Goal: Task Accomplishment & Management: Use online tool/utility

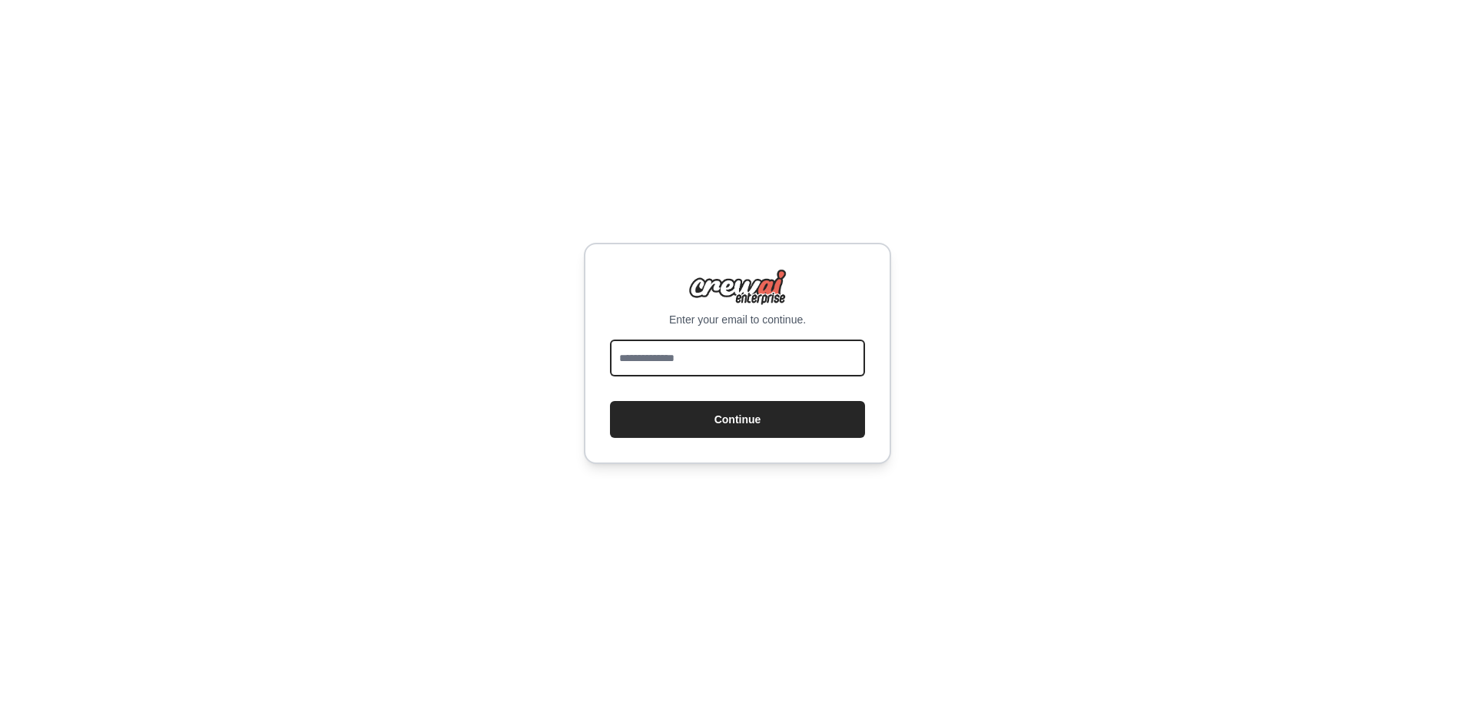
click at [735, 359] on input "email" at bounding box center [737, 358] width 255 height 37
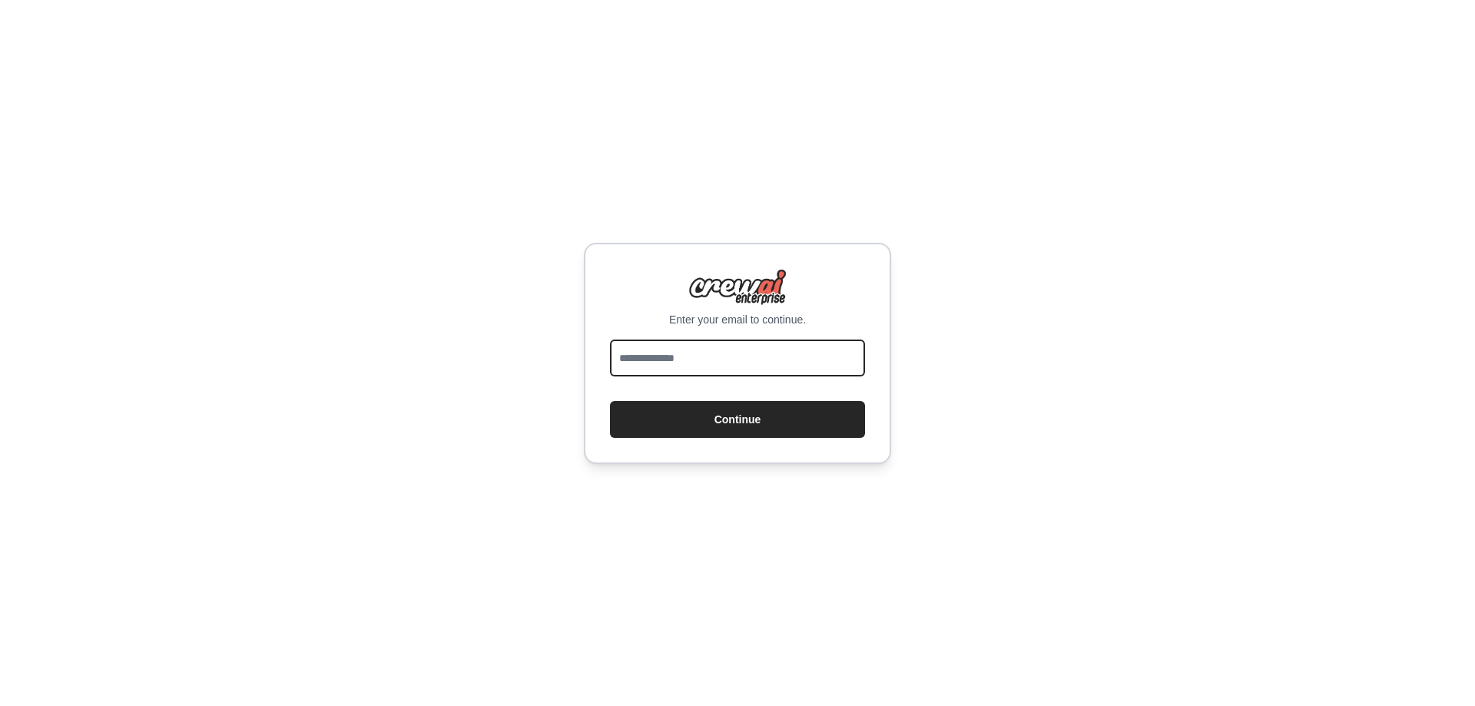
click at [735, 359] on input "email" at bounding box center [737, 358] width 255 height 37
type input "**********"
click at [610, 401] on button "Continue" at bounding box center [737, 419] width 255 height 37
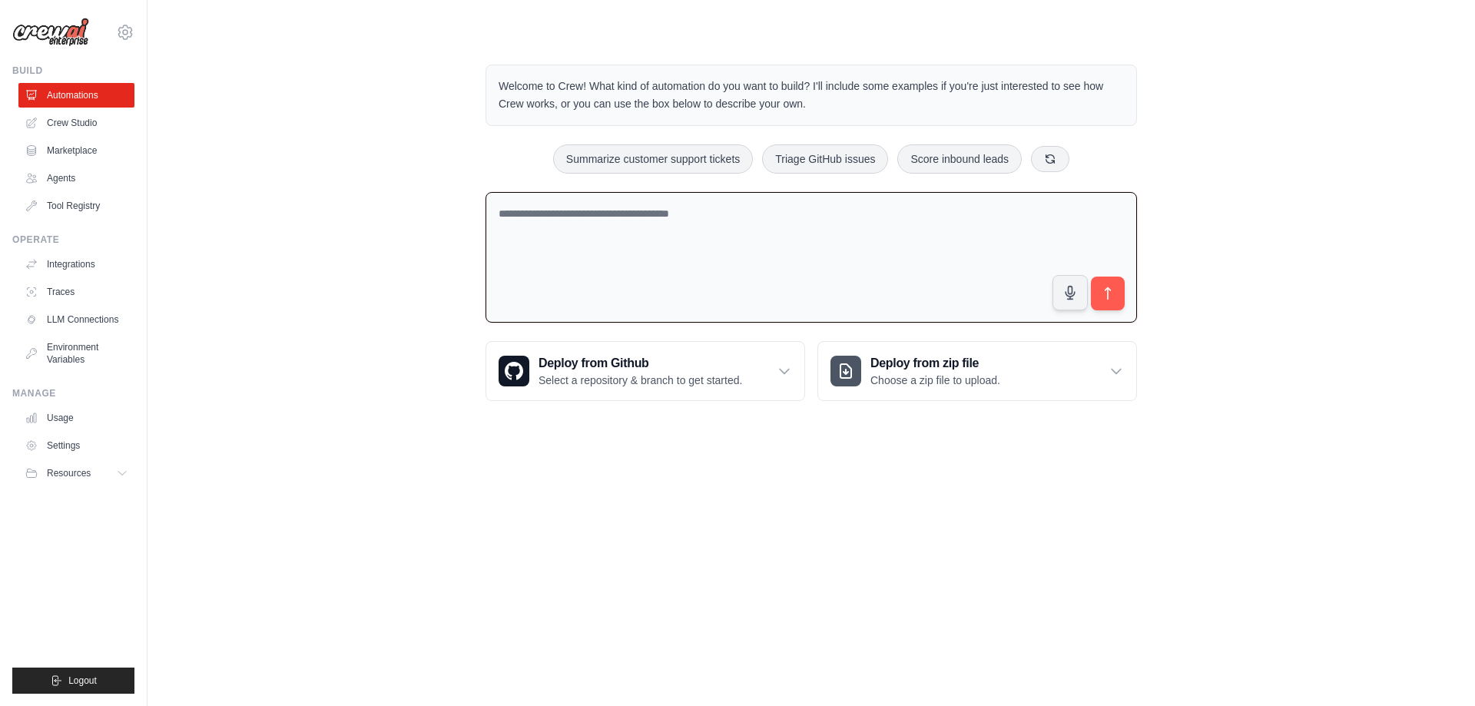
click at [554, 235] on textarea at bounding box center [812, 257] width 652 height 131
click at [90, 119] on link "Crew Studio" at bounding box center [78, 123] width 116 height 25
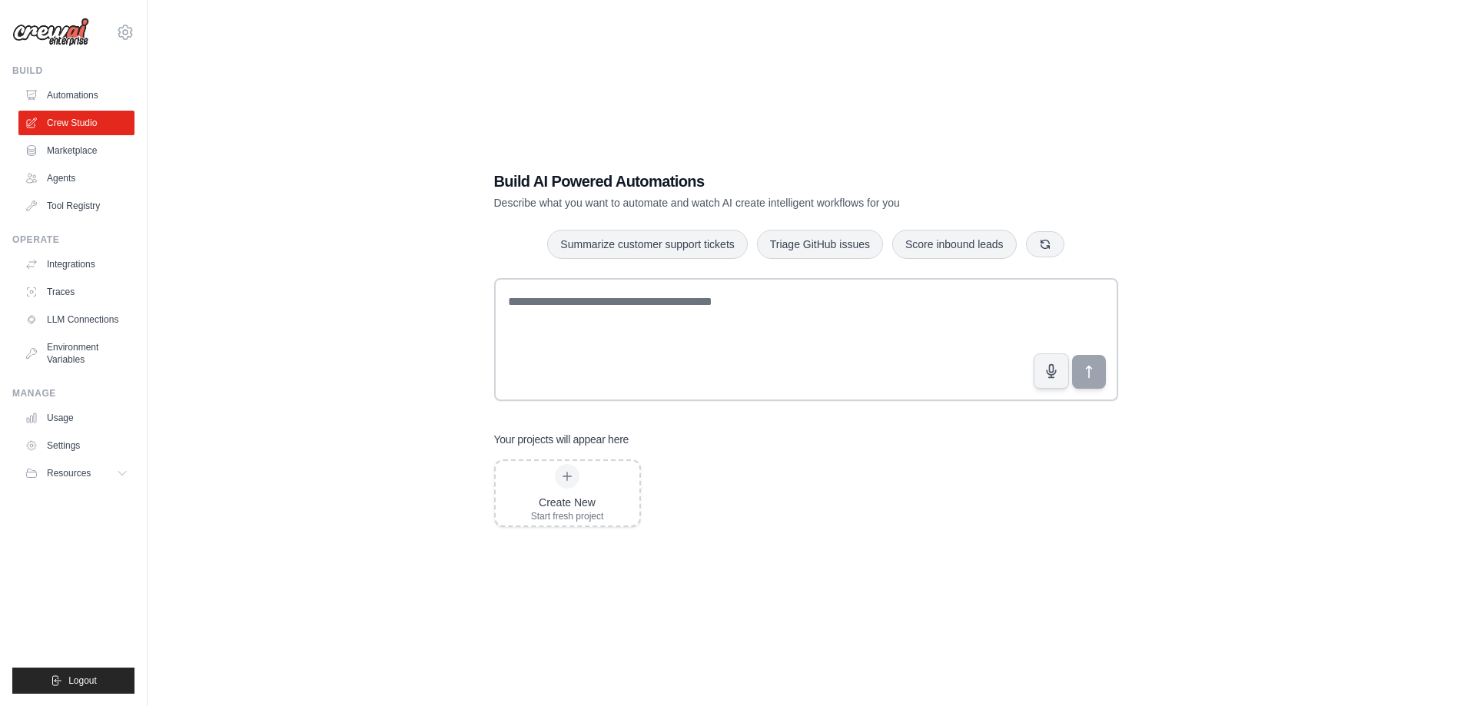
scroll to position [31, 0]
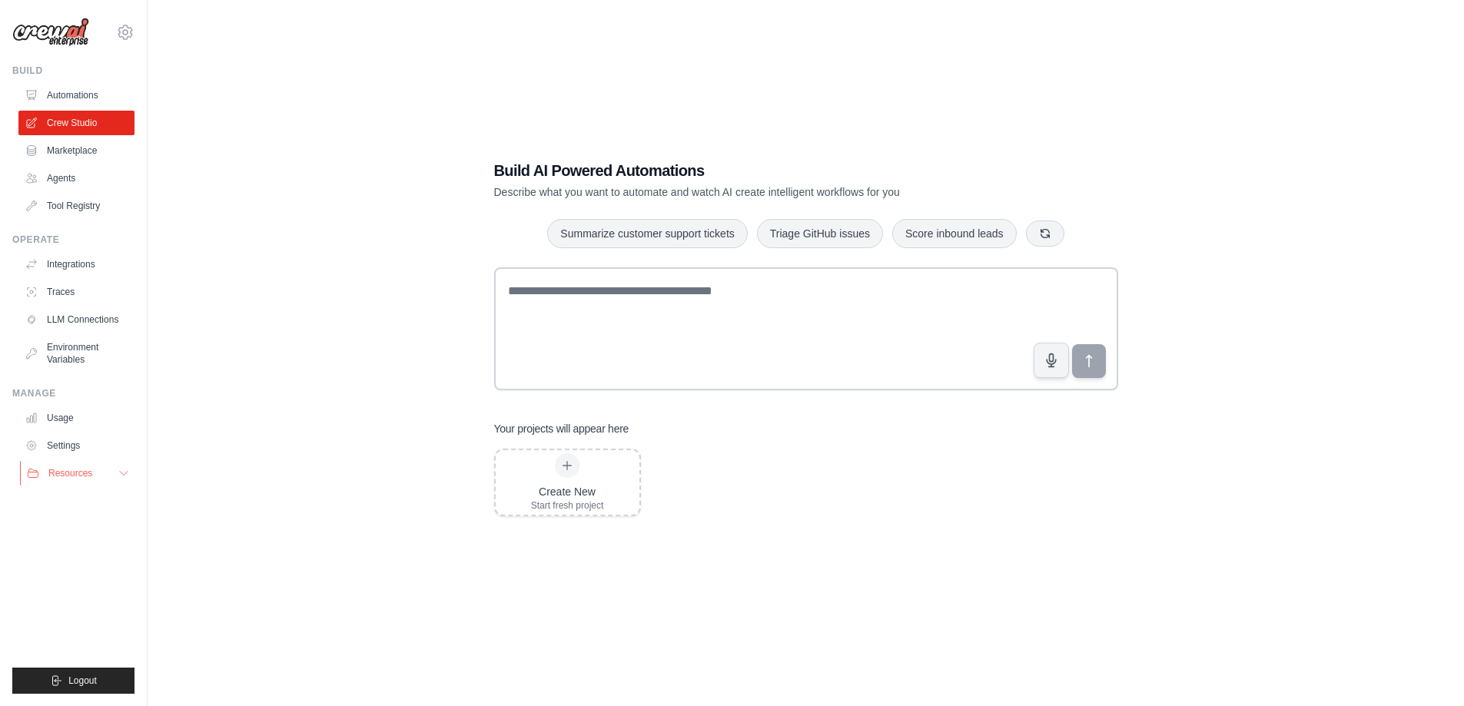
click at [109, 473] on button "Resources" at bounding box center [78, 473] width 116 height 25
click at [101, 323] on link "LLM Connections" at bounding box center [78, 319] width 116 height 25
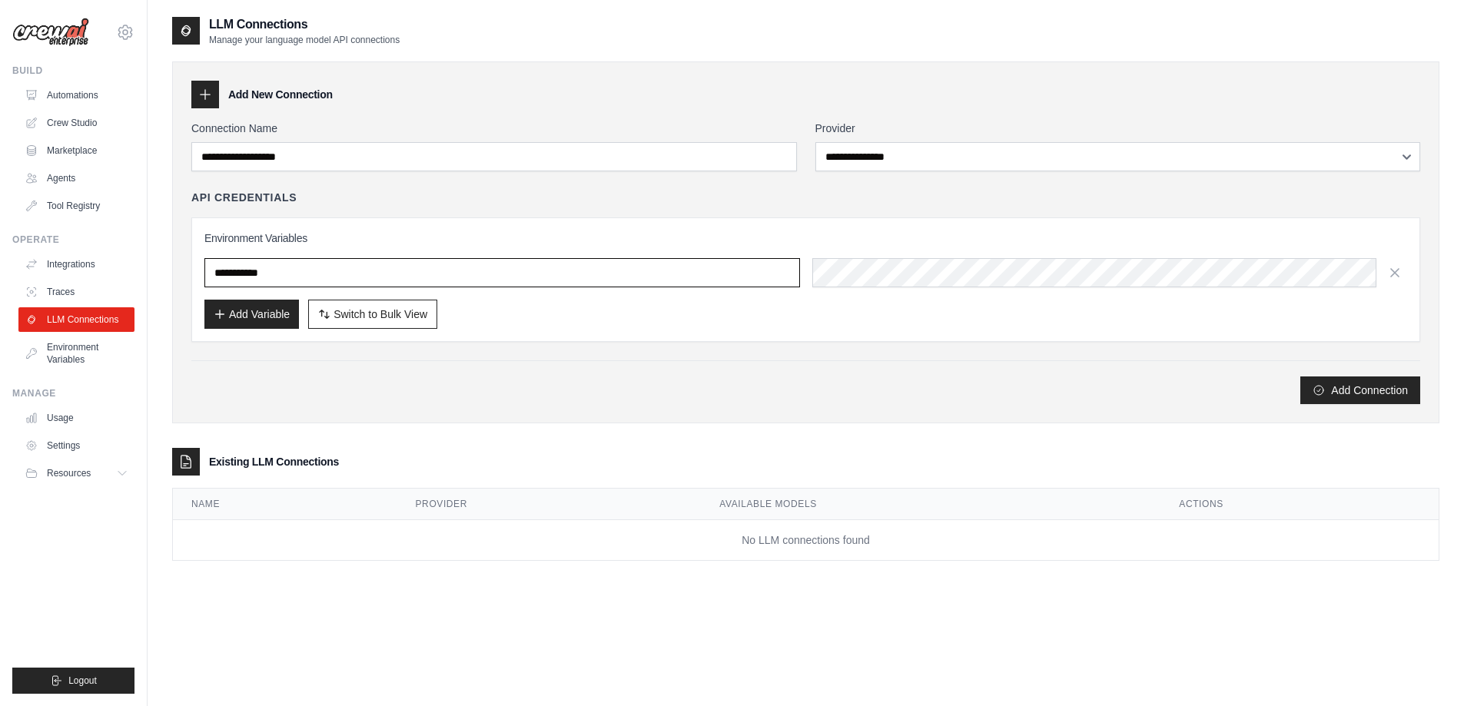
click at [373, 286] on input "text" at bounding box center [501, 272] width 595 height 29
click at [90, 261] on link "Integrations" at bounding box center [78, 264] width 116 height 25
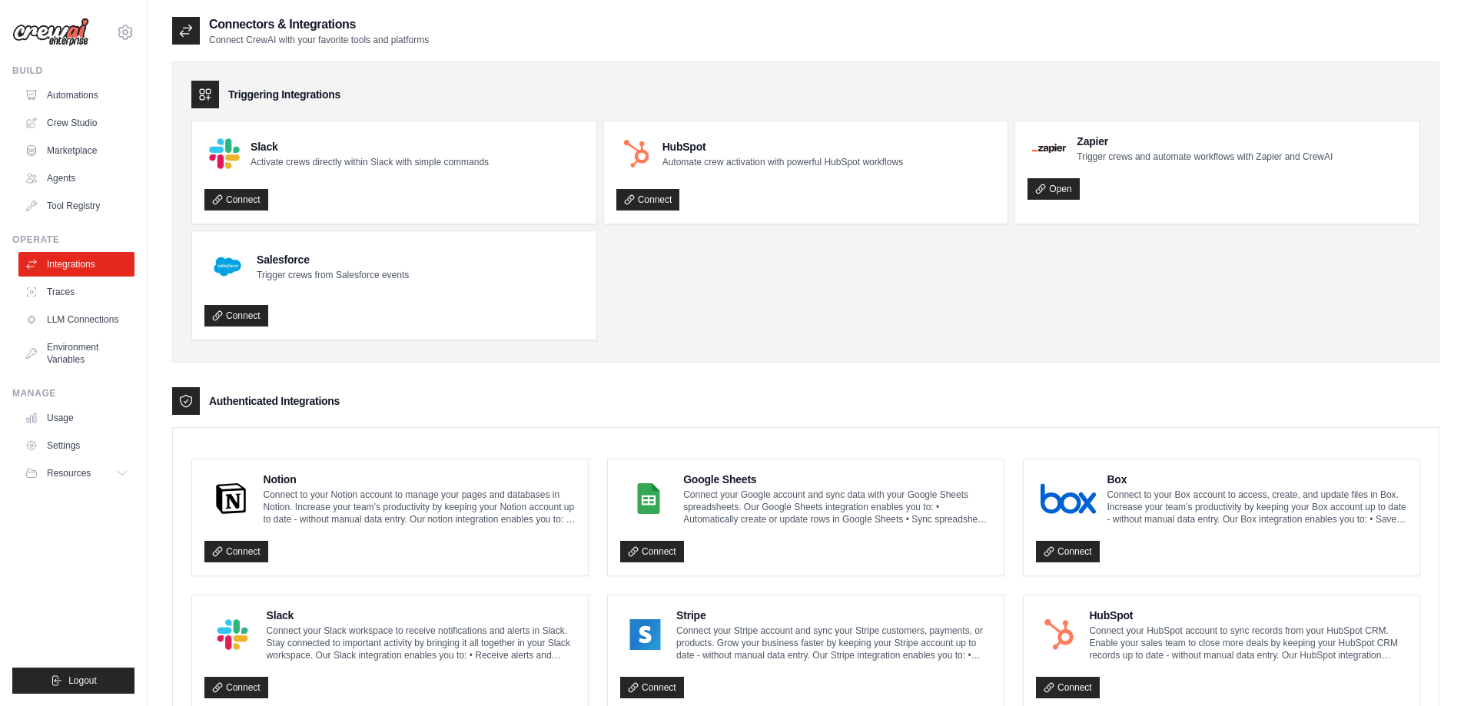
scroll to position [77, 0]
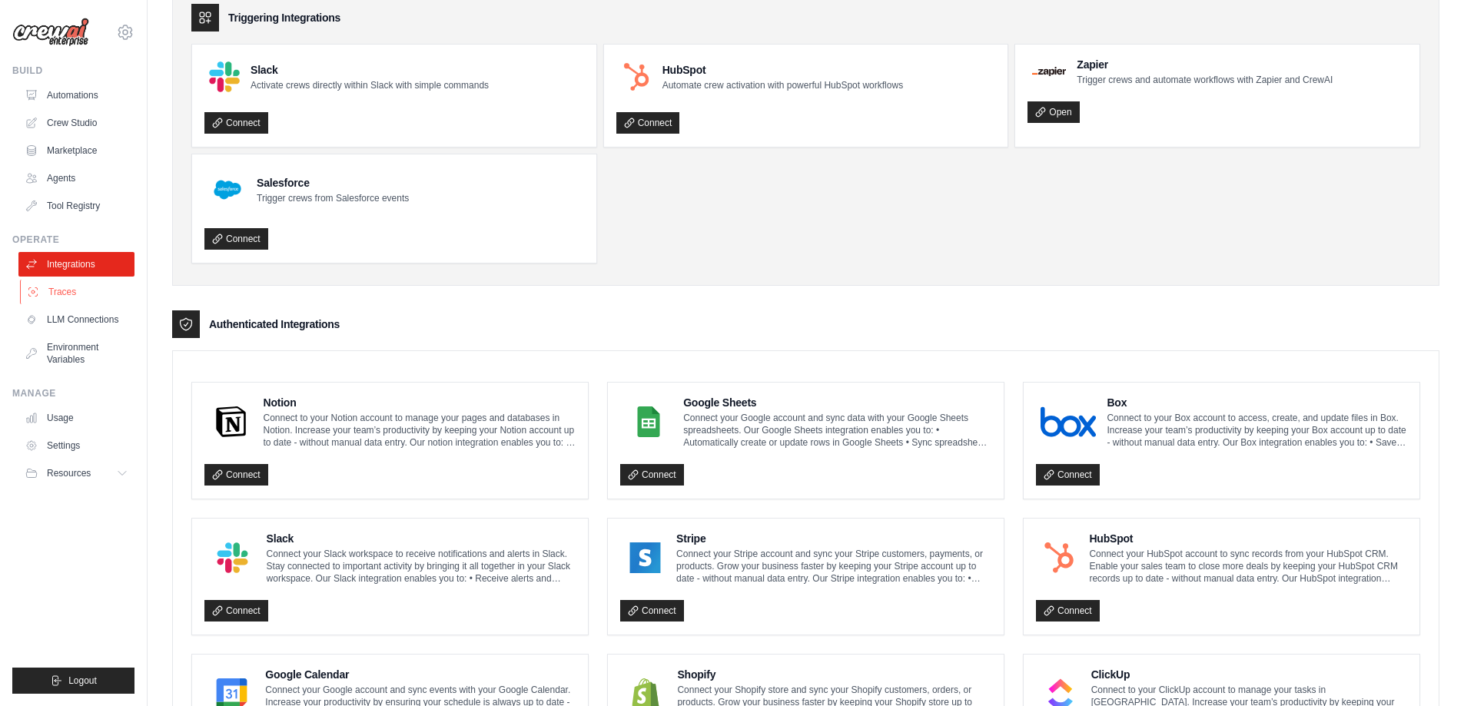
click at [79, 282] on link "Traces" at bounding box center [78, 292] width 116 height 25
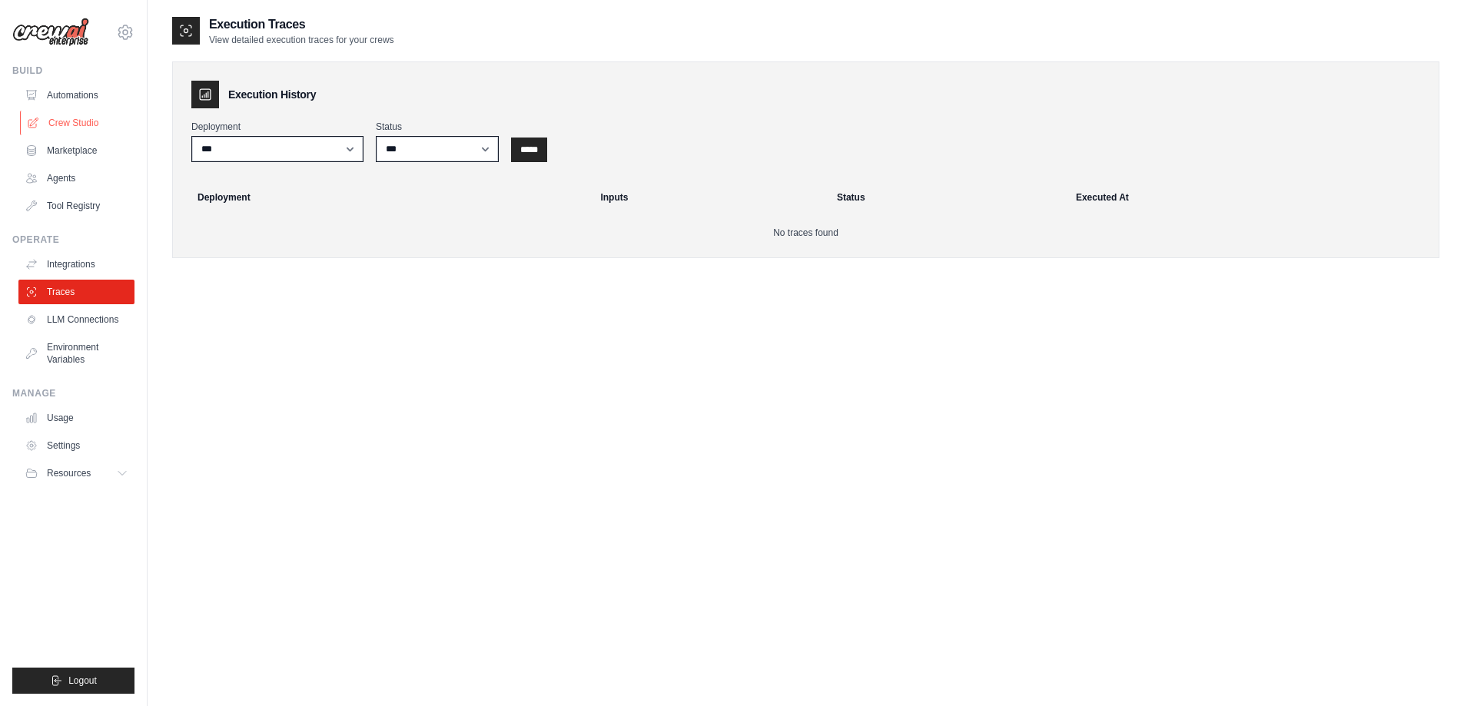
click at [97, 111] on link "Crew Studio" at bounding box center [78, 123] width 116 height 25
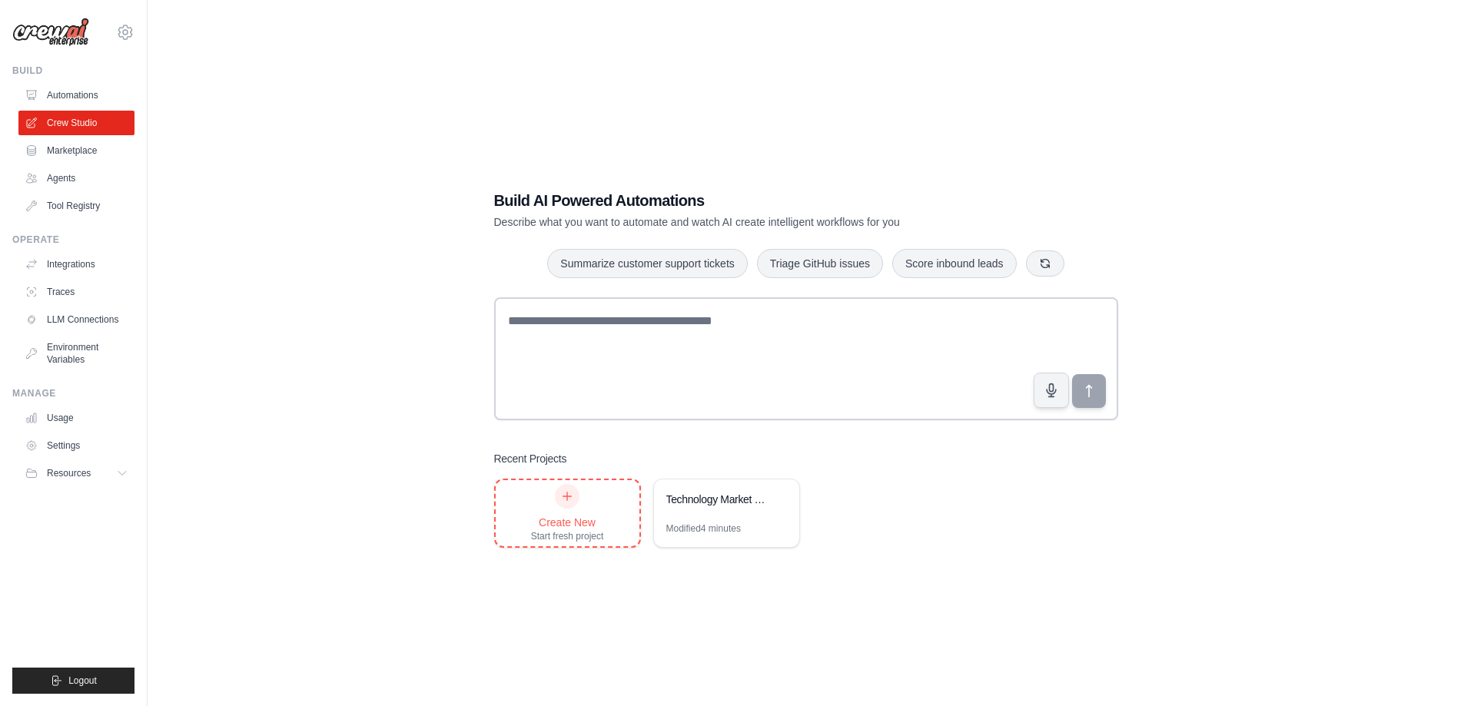
click at [559, 500] on div at bounding box center [567, 496] width 25 height 25
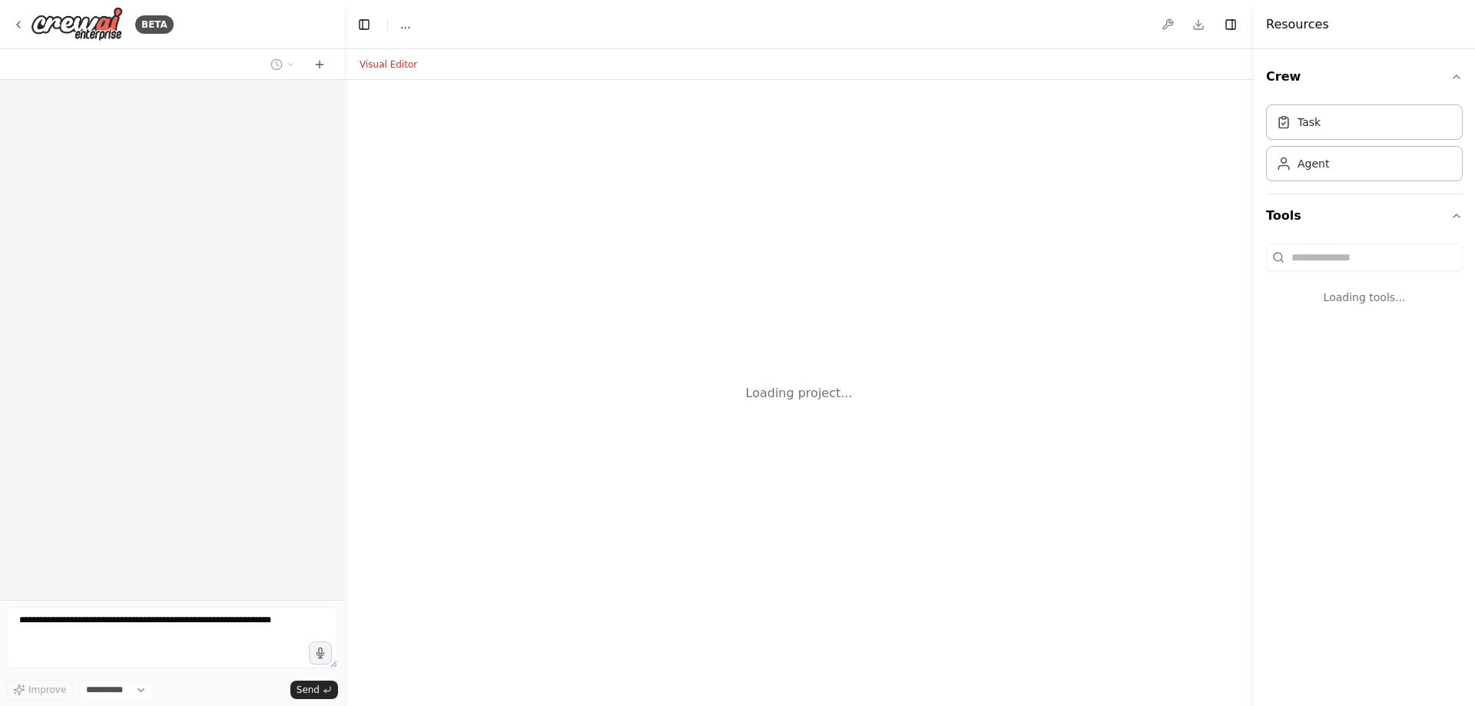
select select "****"
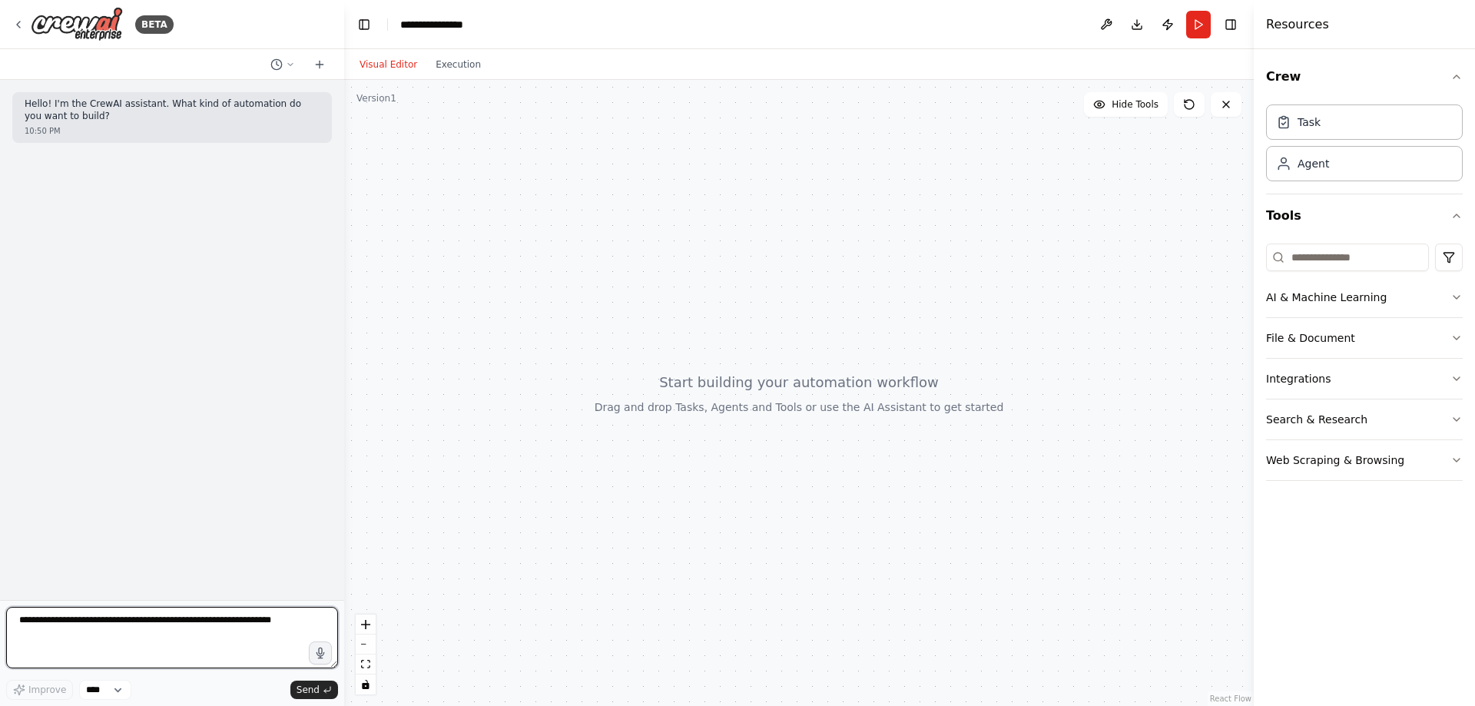
click at [191, 625] on textarea at bounding box center [172, 637] width 332 height 61
click at [1456, 301] on icon "button" at bounding box center [1457, 297] width 12 height 12
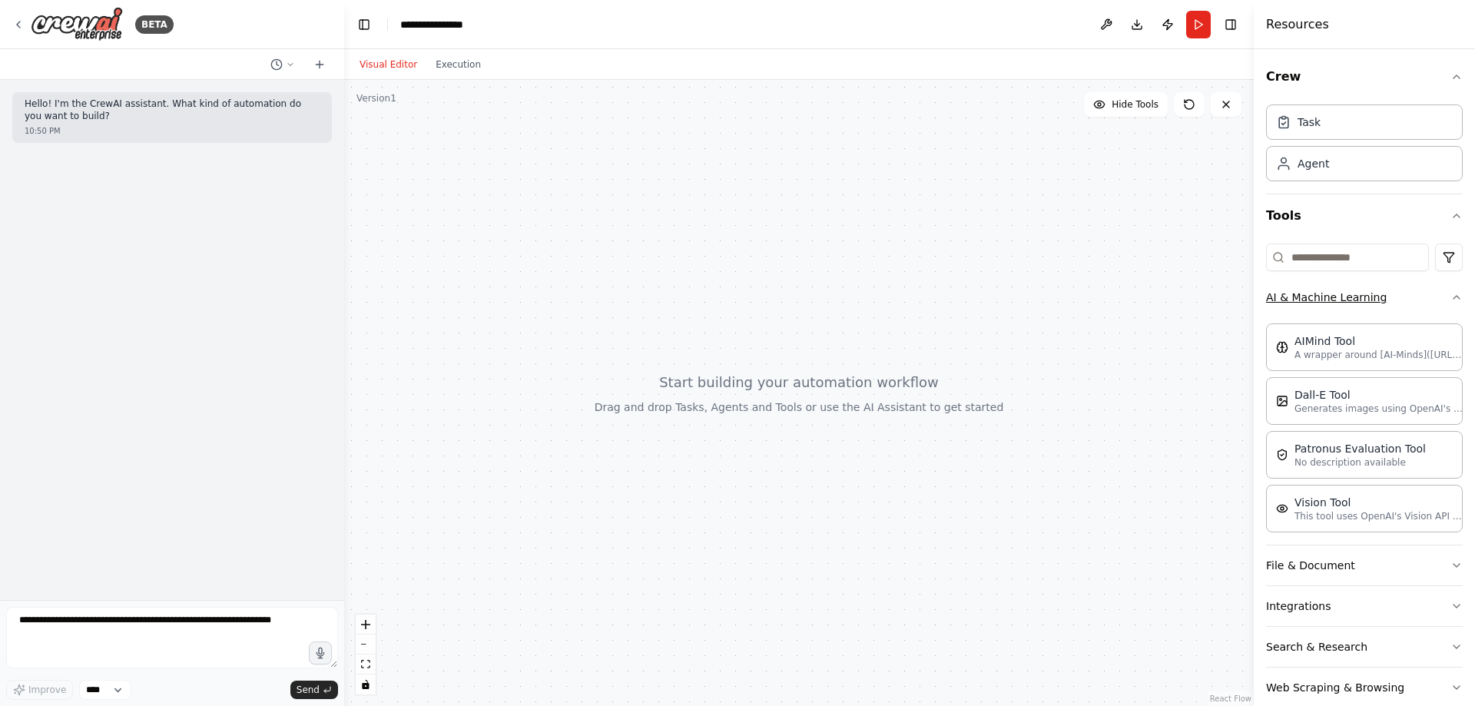
click at [1456, 301] on div "Crew Task Agent Tools AI & Machine Learning AIMind Tool A wrapper around [AI-Mi…" at bounding box center [1364, 377] width 221 height 657
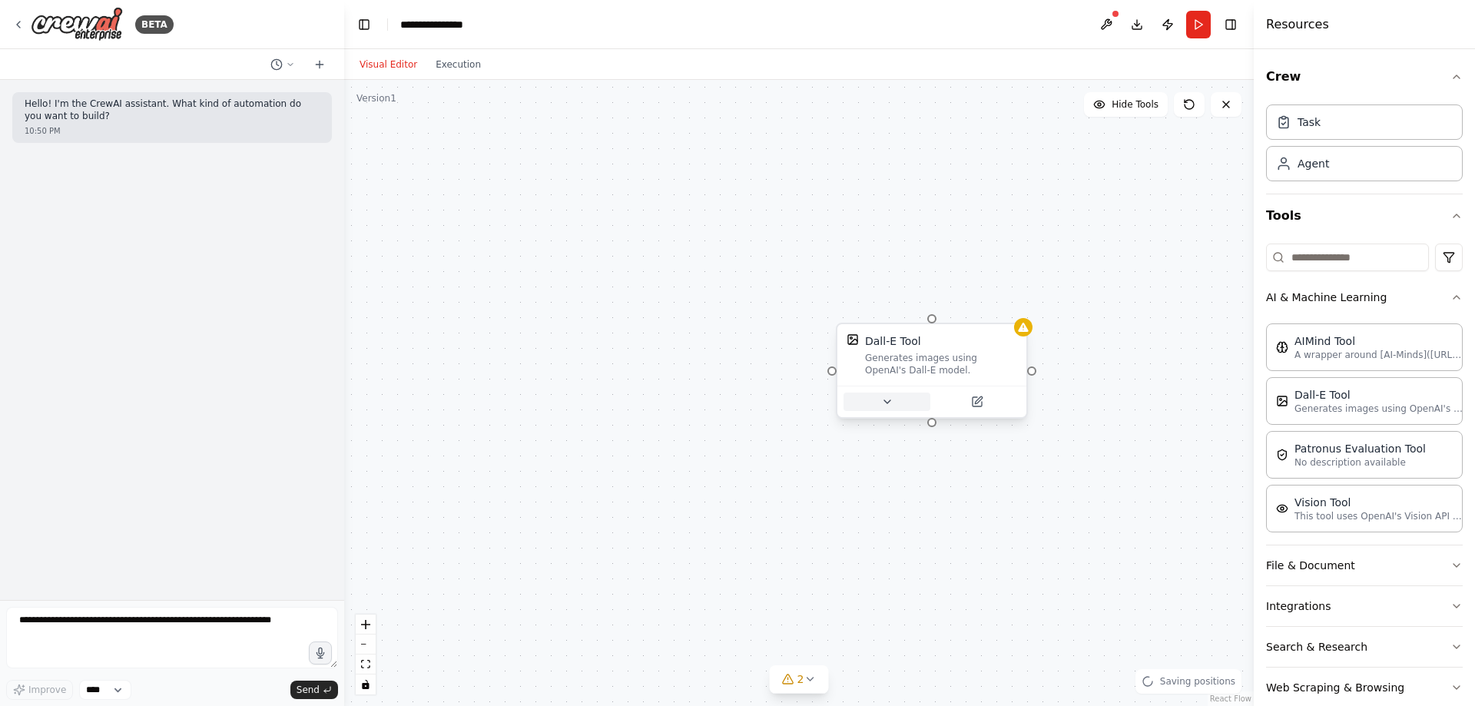
click at [884, 403] on icon at bounding box center [887, 402] width 12 height 12
click at [978, 402] on icon at bounding box center [978, 399] width 7 height 7
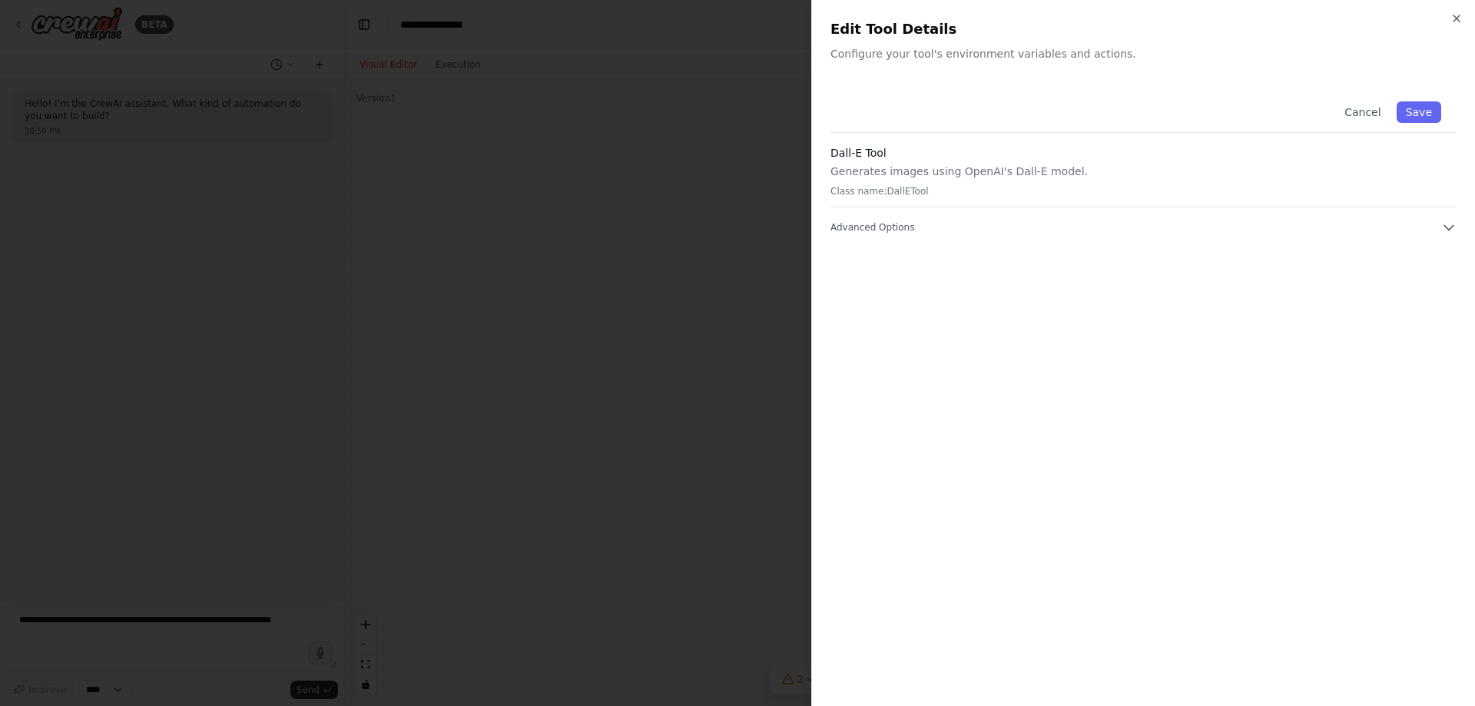
click at [909, 81] on div "Close Edit Tool Details Configure your tool's environment variables and actions…" at bounding box center [1143, 353] width 664 height 706
click at [1373, 103] on button "Cancel" at bounding box center [1362, 112] width 55 height 22
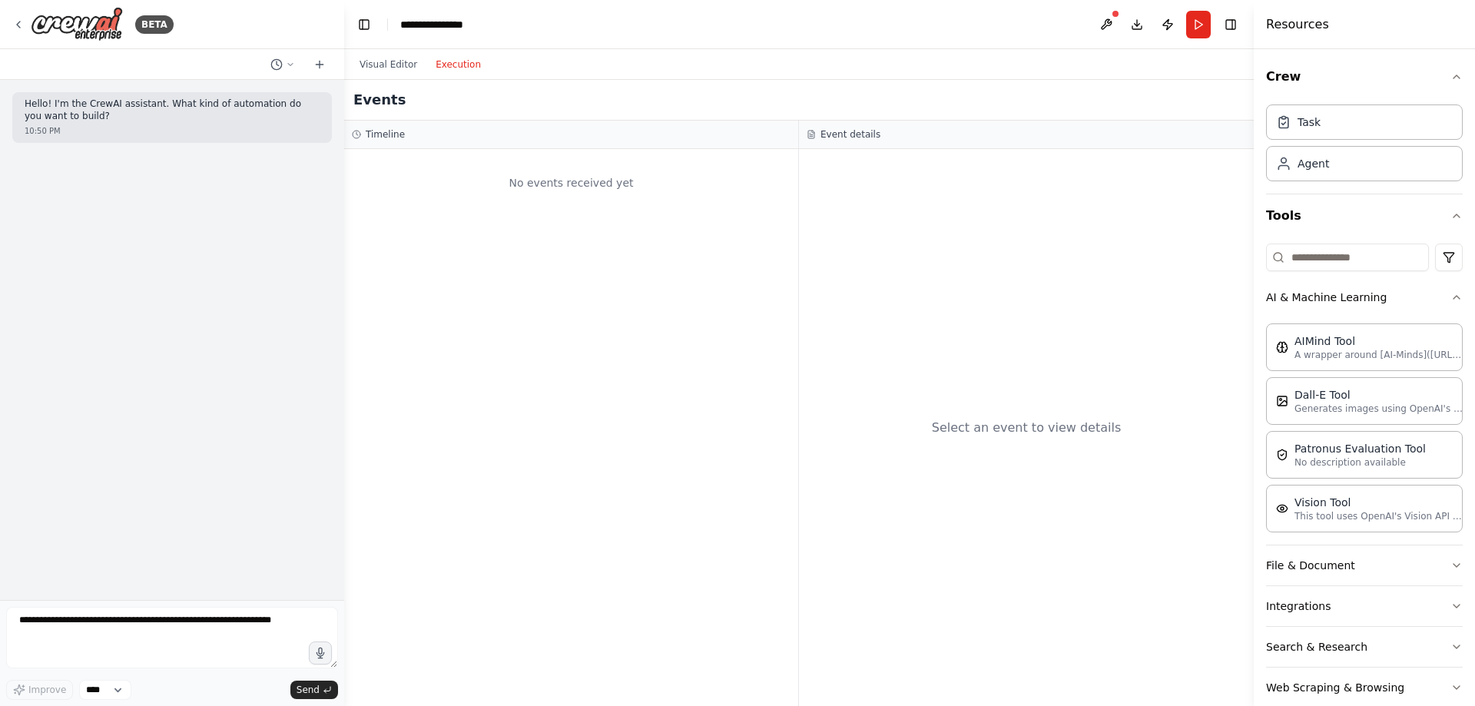
click at [456, 69] on button "Execution" at bounding box center [458, 64] width 64 height 18
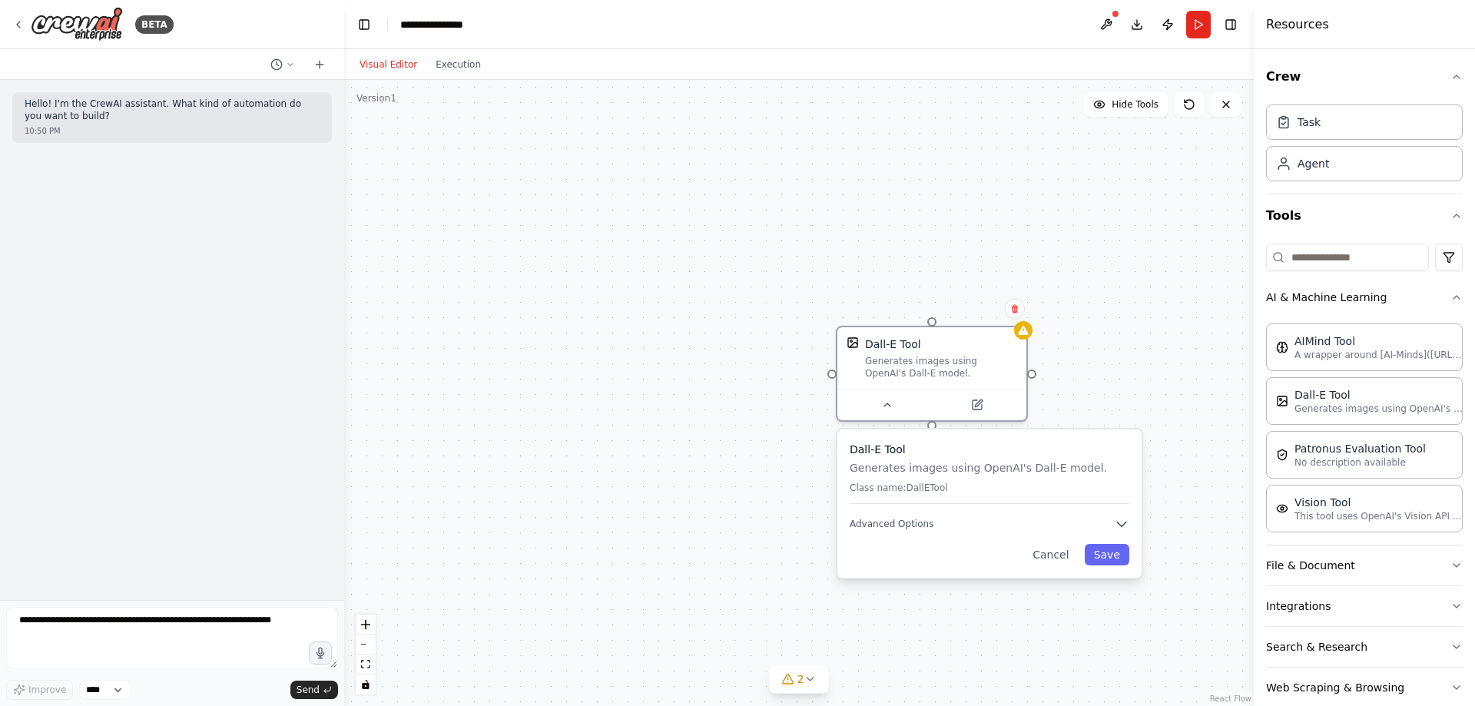
click at [387, 57] on button "Visual Editor" at bounding box center [388, 64] width 76 height 18
click at [1202, 28] on button "Run" at bounding box center [1198, 25] width 25 height 28
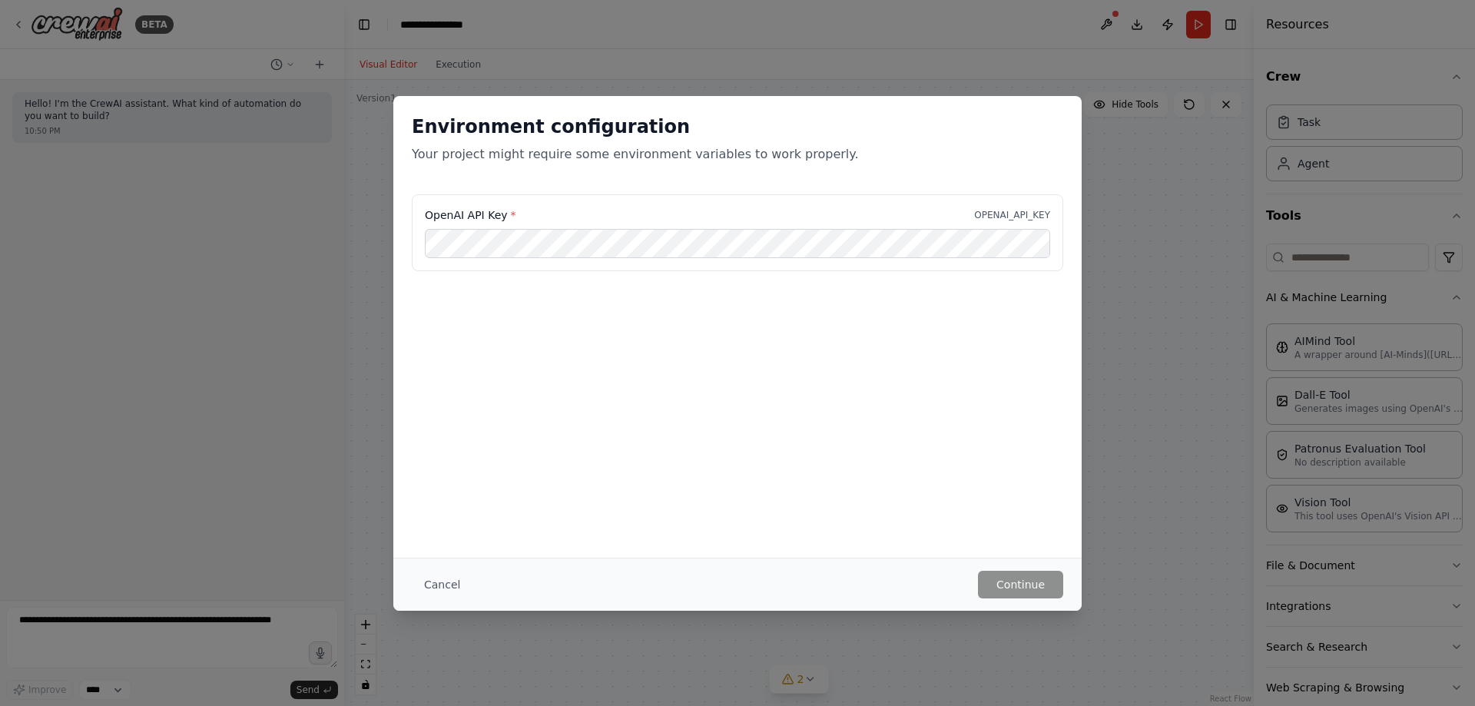
click at [1021, 216] on p "OPENAI_API_KEY" at bounding box center [1012, 215] width 76 height 12
click at [1037, 586] on button "Continue" at bounding box center [1020, 585] width 85 height 28
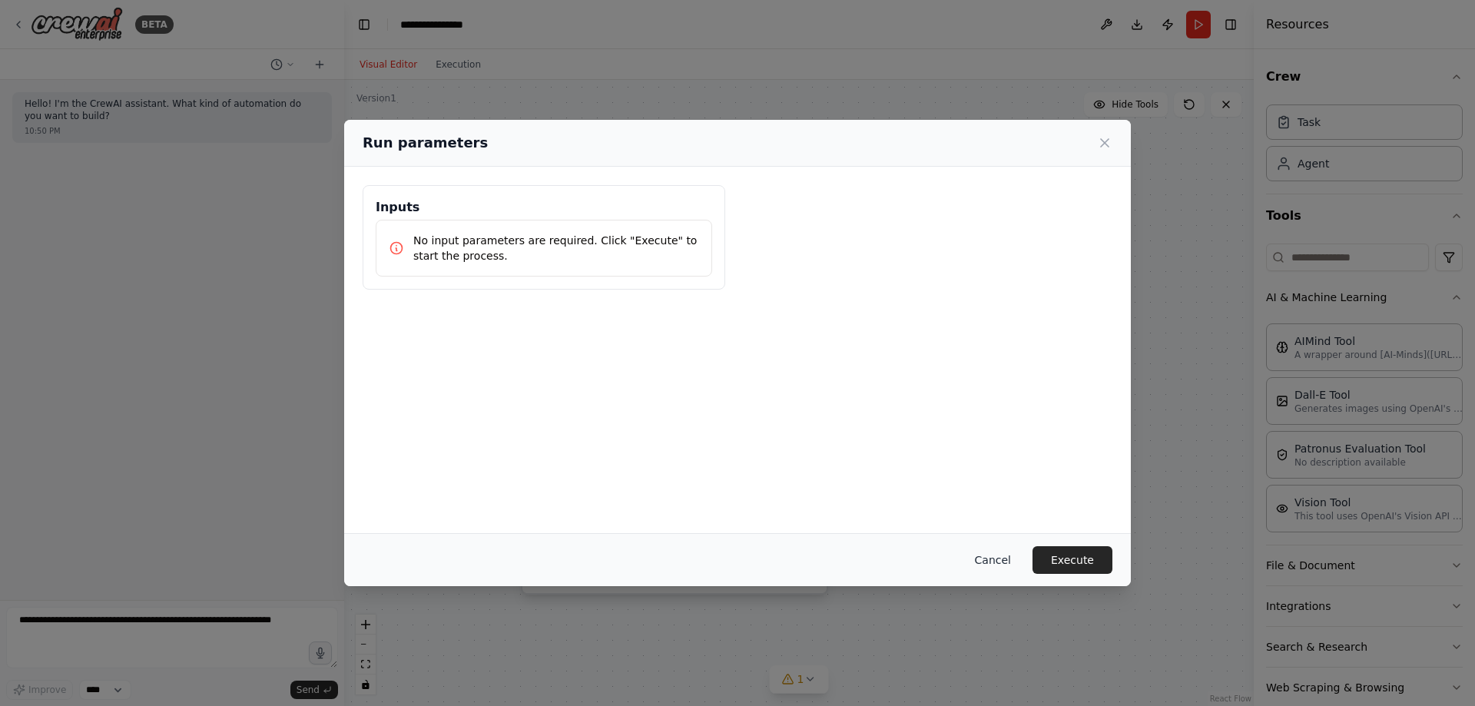
click at [1003, 562] on button "Cancel" at bounding box center [993, 560] width 61 height 28
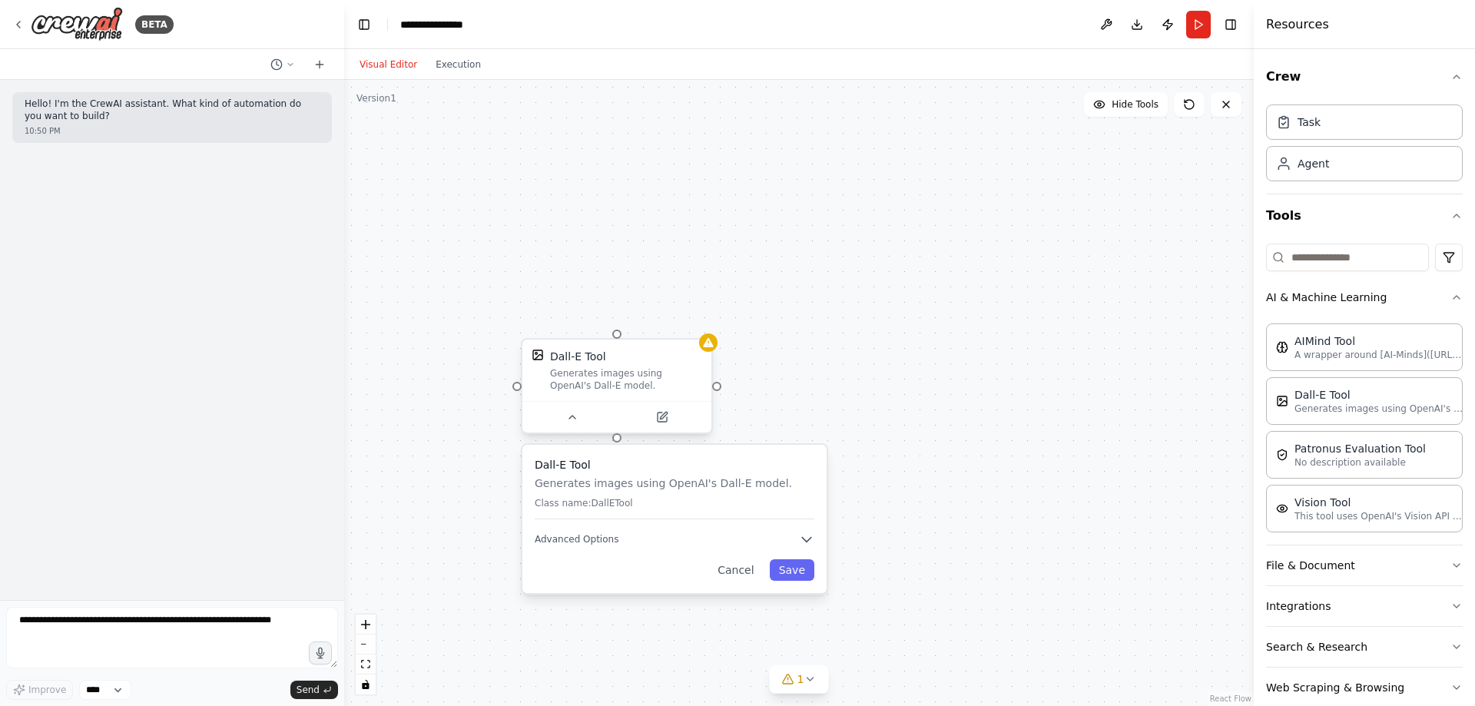
click at [648, 383] on div "Generates images using OpenAI's Dall-E model." at bounding box center [626, 379] width 152 height 25
drag, startPoint x: 652, startPoint y: 384, endPoint x: 625, endPoint y: 387, distance: 27.1
click at [625, 387] on div "Generates images using OpenAI's Dall-E model." at bounding box center [634, 379] width 152 height 25
click at [726, 383] on div at bounding box center [724, 386] width 9 height 9
drag, startPoint x: 726, startPoint y: 385, endPoint x: 758, endPoint y: 419, distance: 46.2
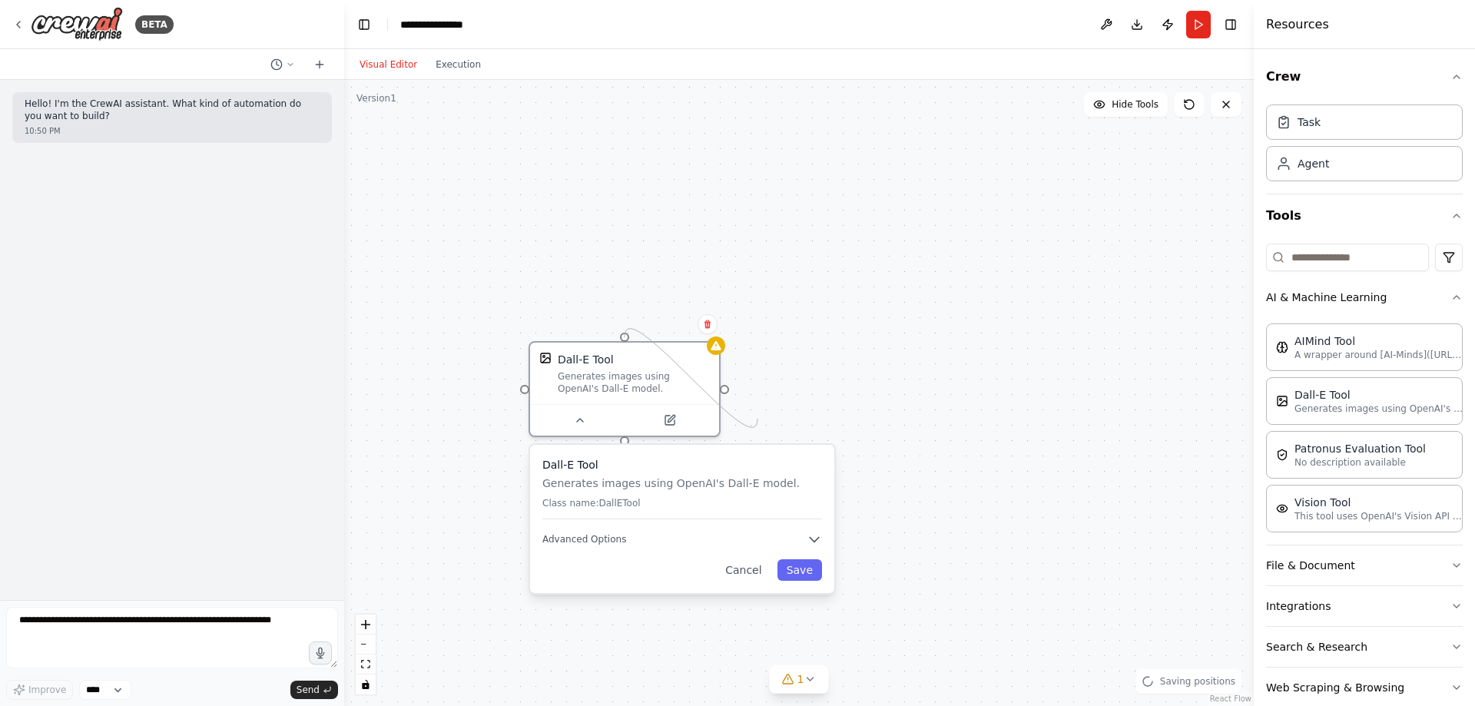
click at [758, 419] on div "Dall-E Tool Generates images using OpenAI's Dall-E model. Dall-E Tool Generates…" at bounding box center [799, 393] width 910 height 626
click at [706, 347] on div "Dall-E Tool Generates images using OpenAI's Dall-E model." at bounding box center [624, 370] width 189 height 61
click at [712, 333] on button at bounding box center [708, 324] width 20 height 20
click at [665, 317] on button "Confirm" at bounding box center [664, 324] width 55 height 18
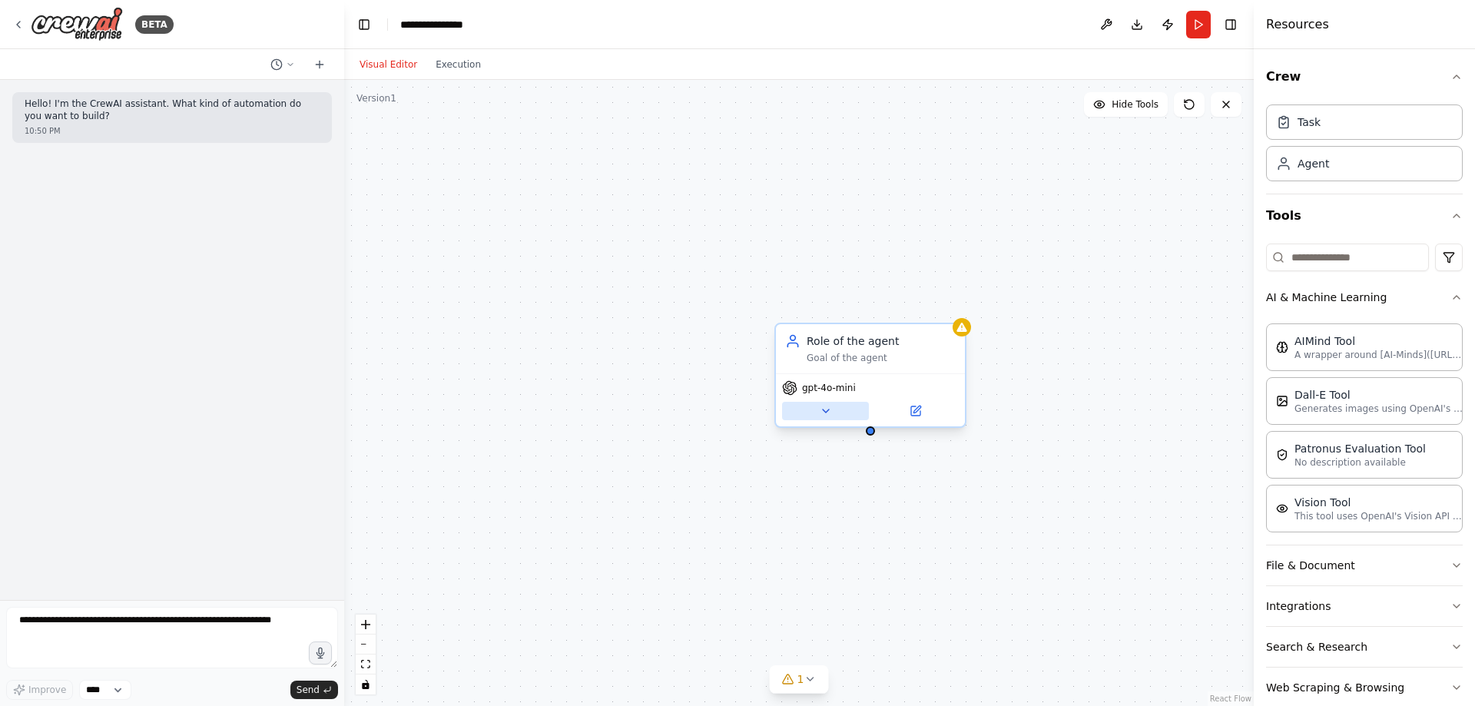
click at [828, 410] on icon at bounding box center [826, 411] width 6 height 3
click at [924, 424] on div "gpt-4o-mini" at bounding box center [870, 399] width 189 height 53
click at [826, 355] on div "Goal of the agent" at bounding box center [881, 358] width 149 height 12
click at [831, 396] on div "gpt-4o-mini" at bounding box center [870, 399] width 189 height 53
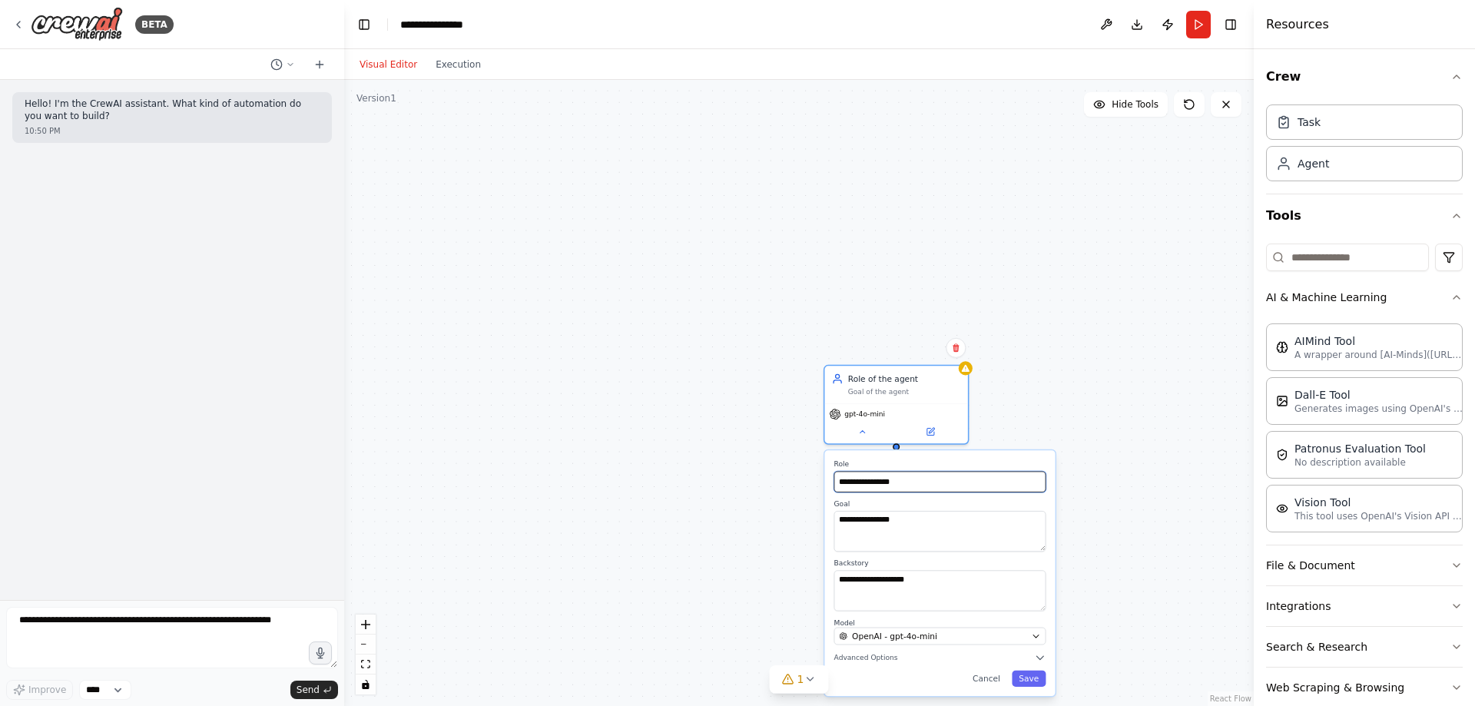
click at [960, 489] on input "**********" at bounding box center [940, 482] width 212 height 21
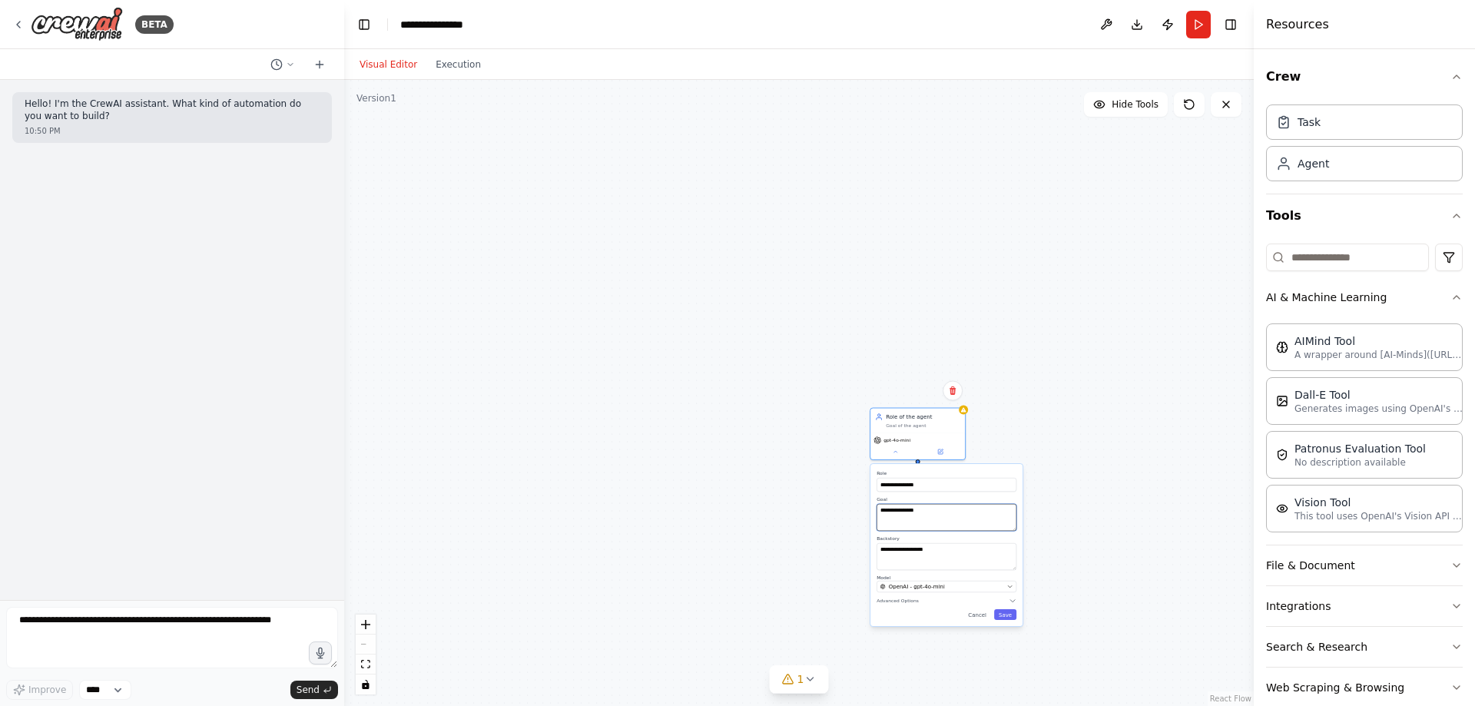
click at [951, 516] on textarea "**********" at bounding box center [947, 517] width 140 height 27
click at [959, 402] on div "Confirm" at bounding box center [953, 391] width 26 height 26
click at [950, 386] on icon at bounding box center [952, 390] width 9 height 9
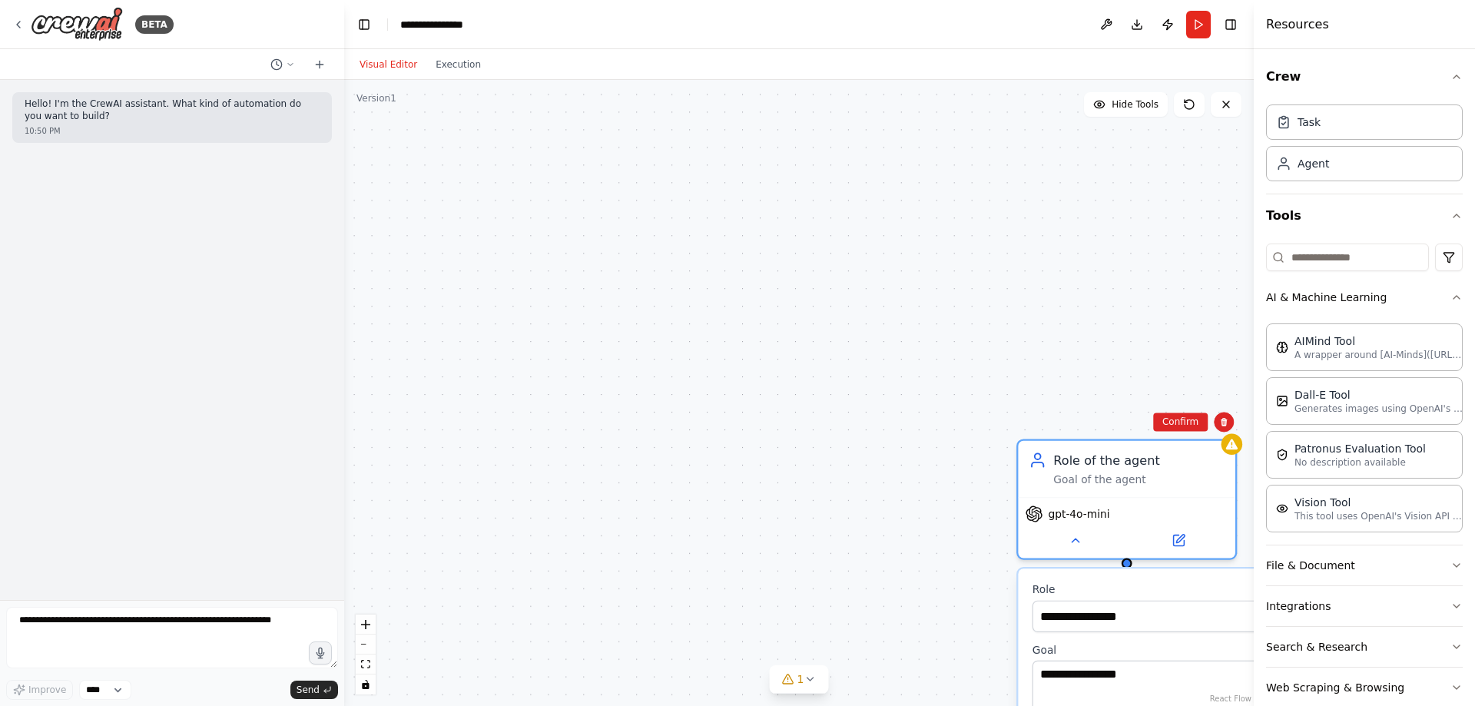
click at [1181, 434] on div "**********" at bounding box center [799, 393] width 910 height 626
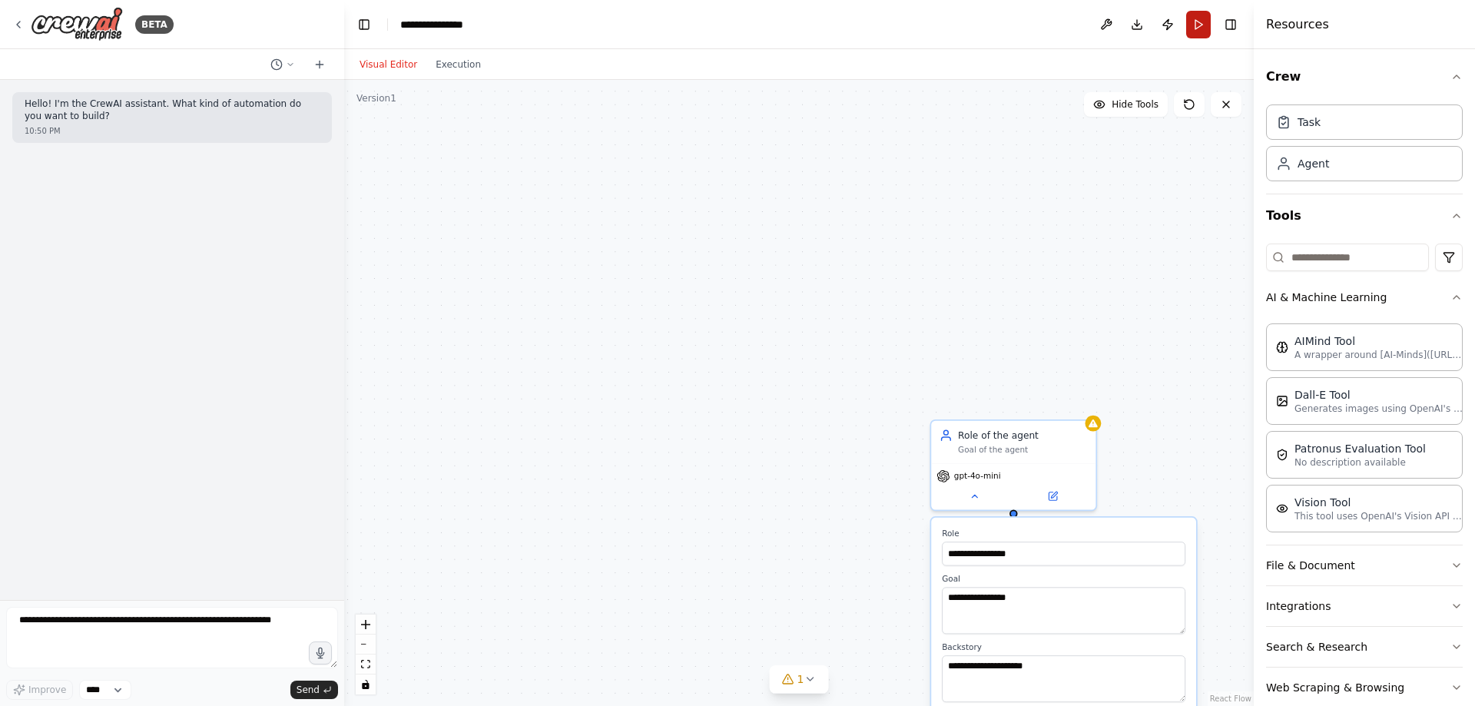
click at [1204, 29] on button "Run" at bounding box center [1198, 25] width 25 height 28
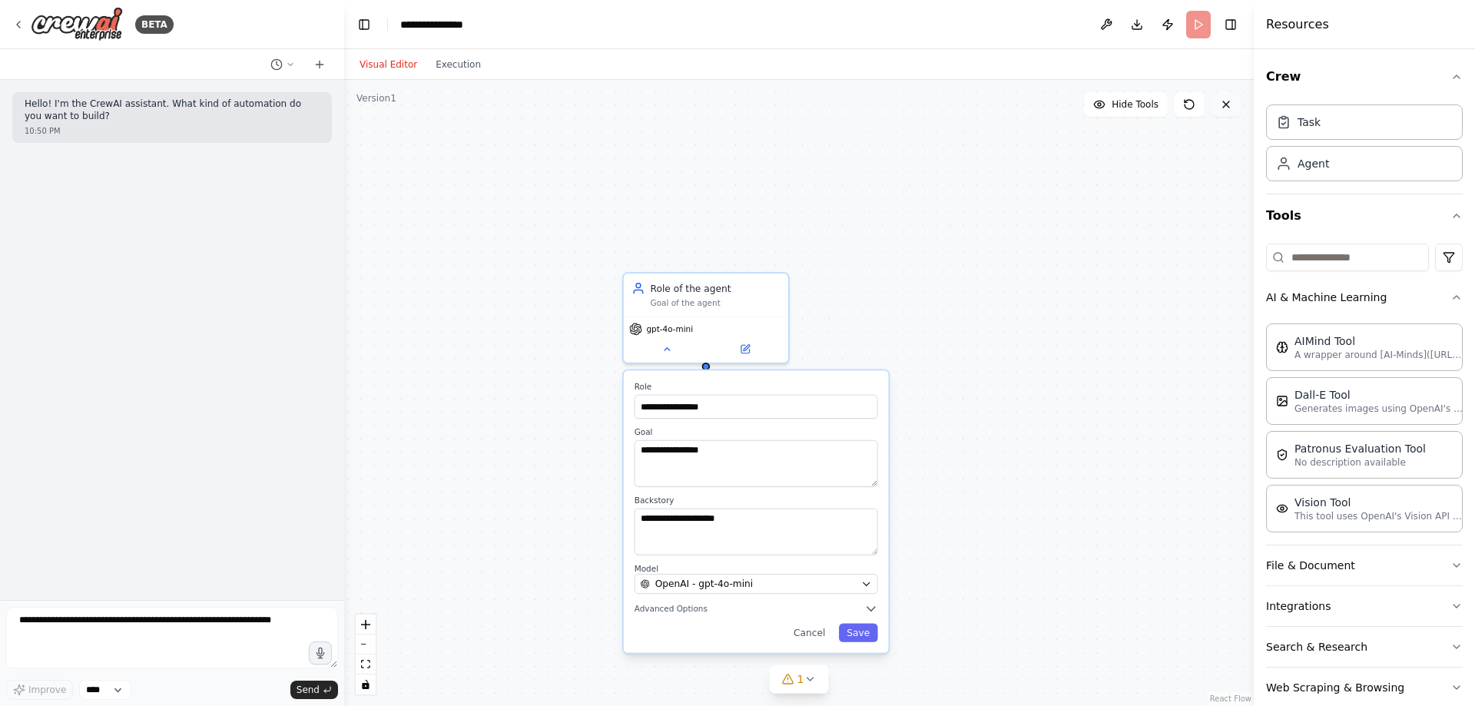
click at [1222, 95] on button at bounding box center [1226, 104] width 31 height 25
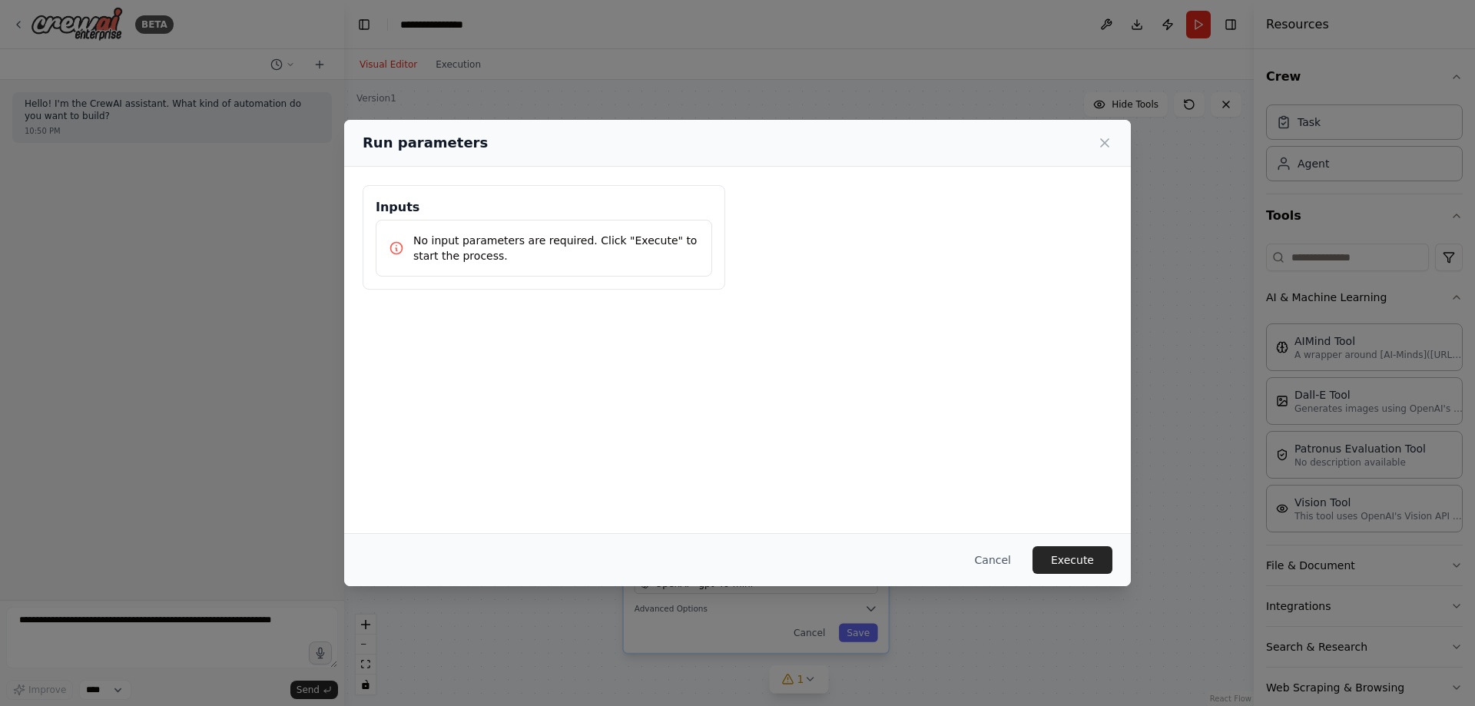
click at [737, 305] on div "Inputs No input parameters are required. Click "Execute" to start the process." at bounding box center [737, 237] width 787 height 141
click at [994, 551] on button "Cancel" at bounding box center [993, 560] width 61 height 28
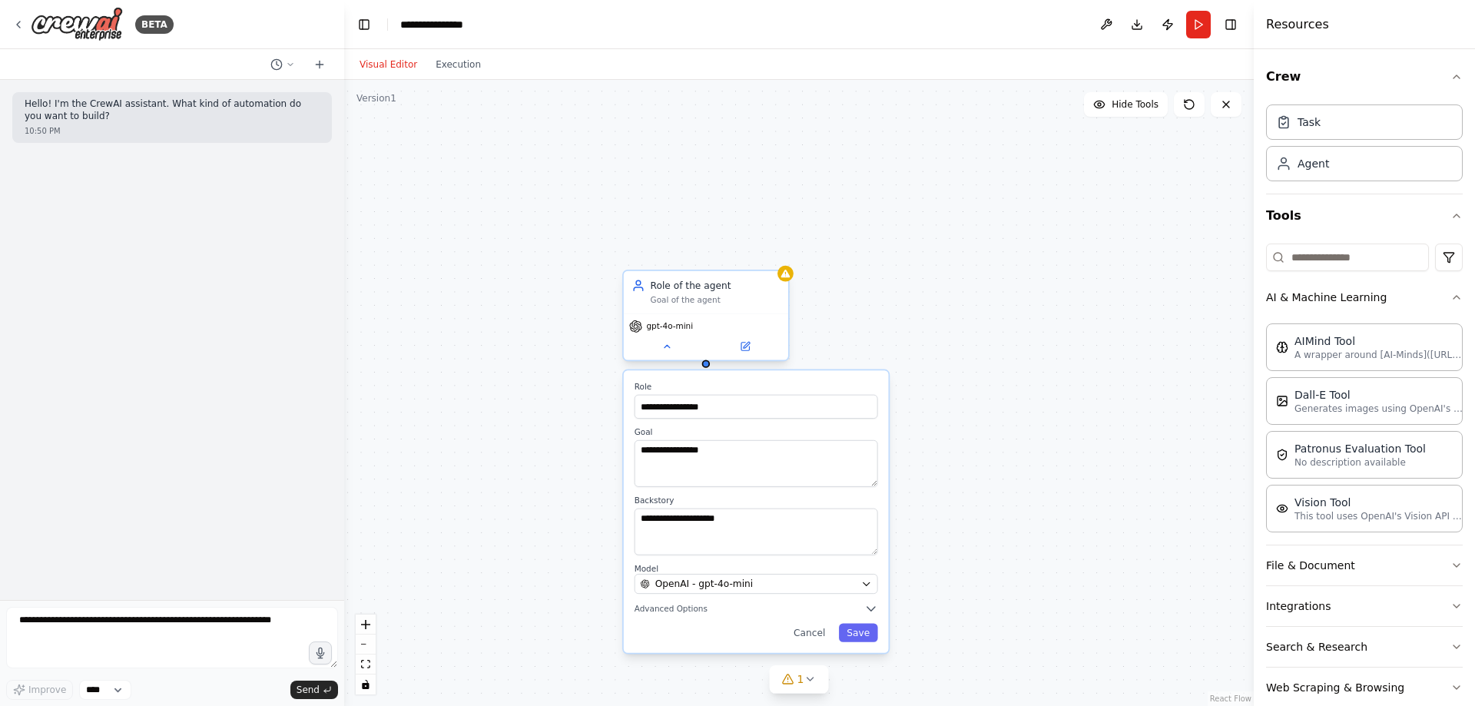
click at [721, 289] on div "Role of the agent" at bounding box center [716, 285] width 130 height 13
click at [779, 259] on icon at bounding box center [776, 254] width 9 height 9
click at [719, 255] on button "Confirm" at bounding box center [732, 255] width 55 height 18
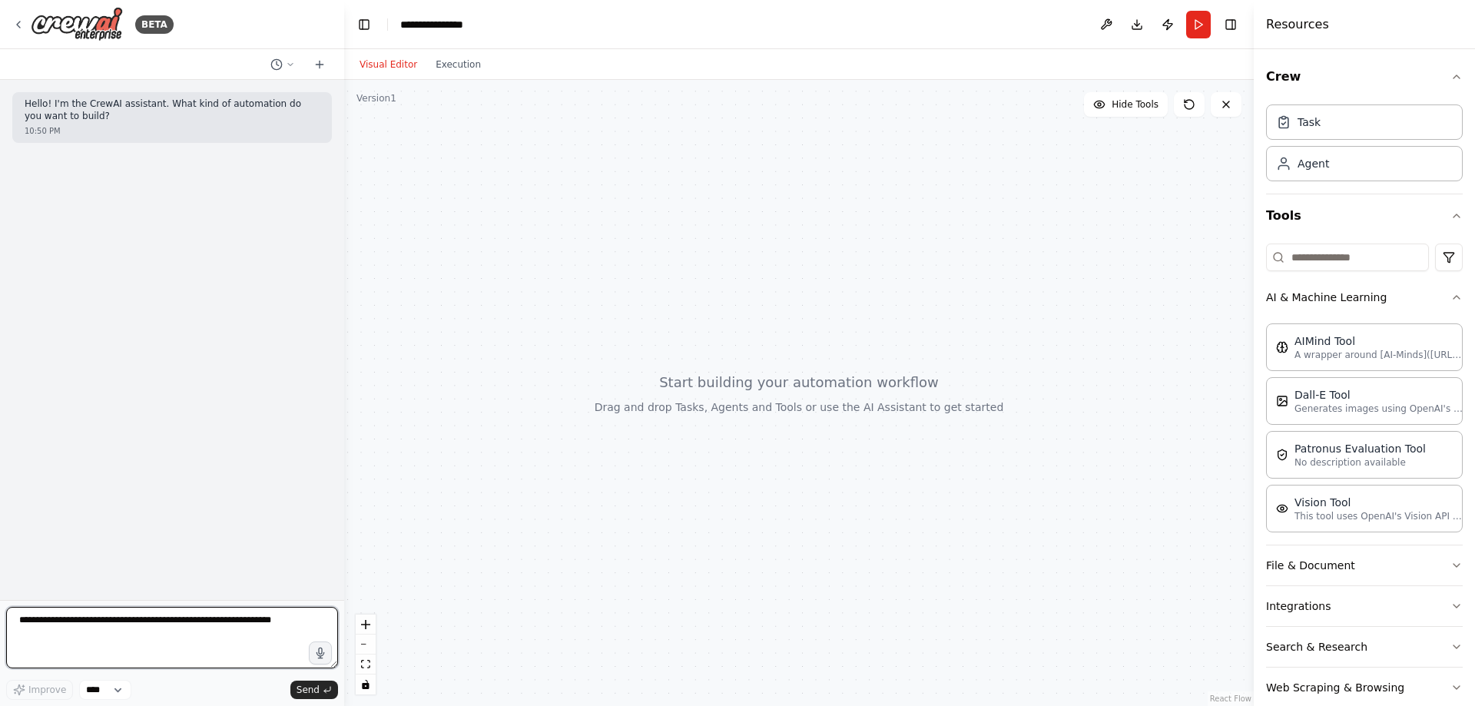
click at [105, 631] on textarea at bounding box center [172, 637] width 332 height 61
type textarea "**********"
click at [310, 686] on span "Send" at bounding box center [308, 690] width 23 height 12
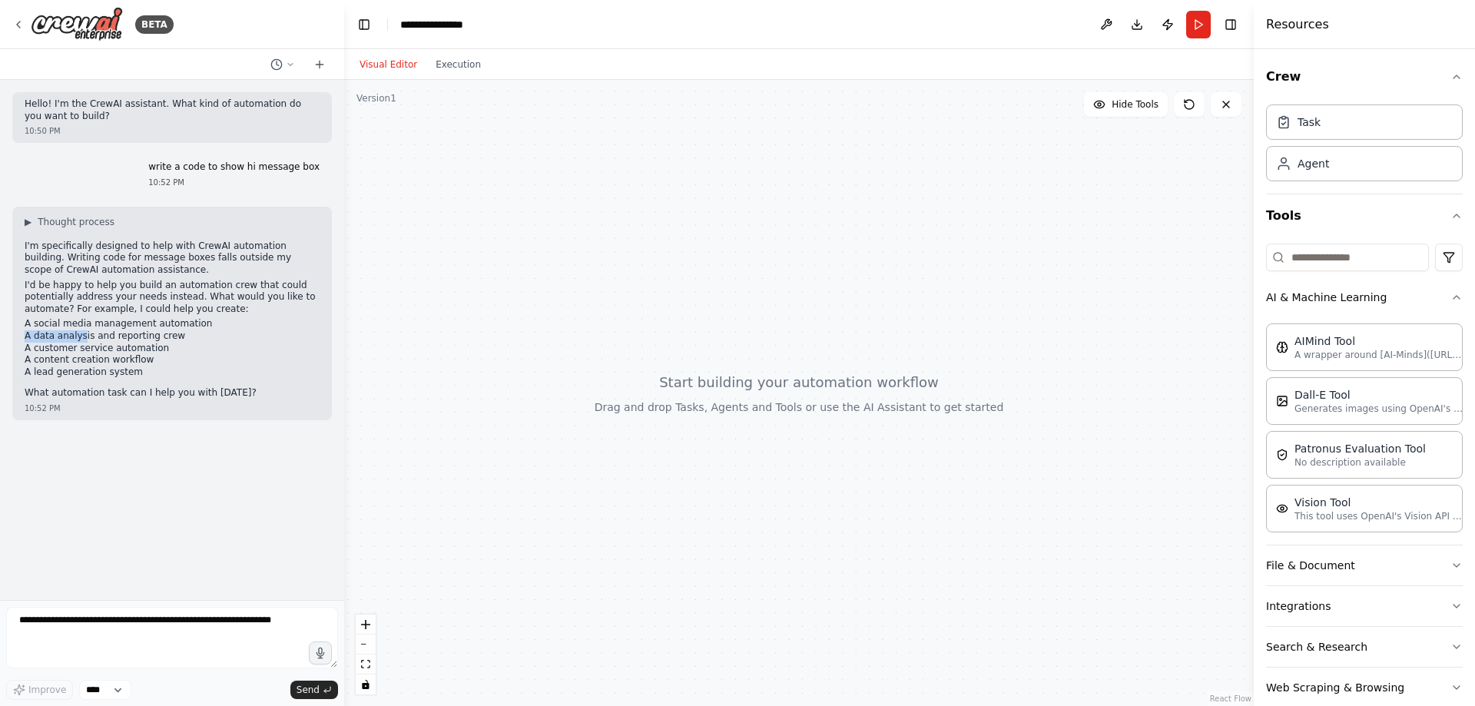
drag, startPoint x: 36, startPoint y: 340, endPoint x: 75, endPoint y: 343, distance: 38.5
click at [78, 329] on div "▶ Thought process I'm specifically designed to help with CrewAI automation buil…" at bounding box center [172, 314] width 320 height 214
click at [123, 380] on div "▶ Thought process I'm specifically designed to help with CrewAI automation buil…" at bounding box center [172, 308] width 295 height 184
drag, startPoint x: 130, startPoint y: 373, endPoint x: 4, endPoint y: 375, distance: 126.0
click at [4, 375] on div "BETA Hello! I'm the CrewAI assistant. What kind of automation do you want to bu…" at bounding box center [172, 353] width 344 height 706
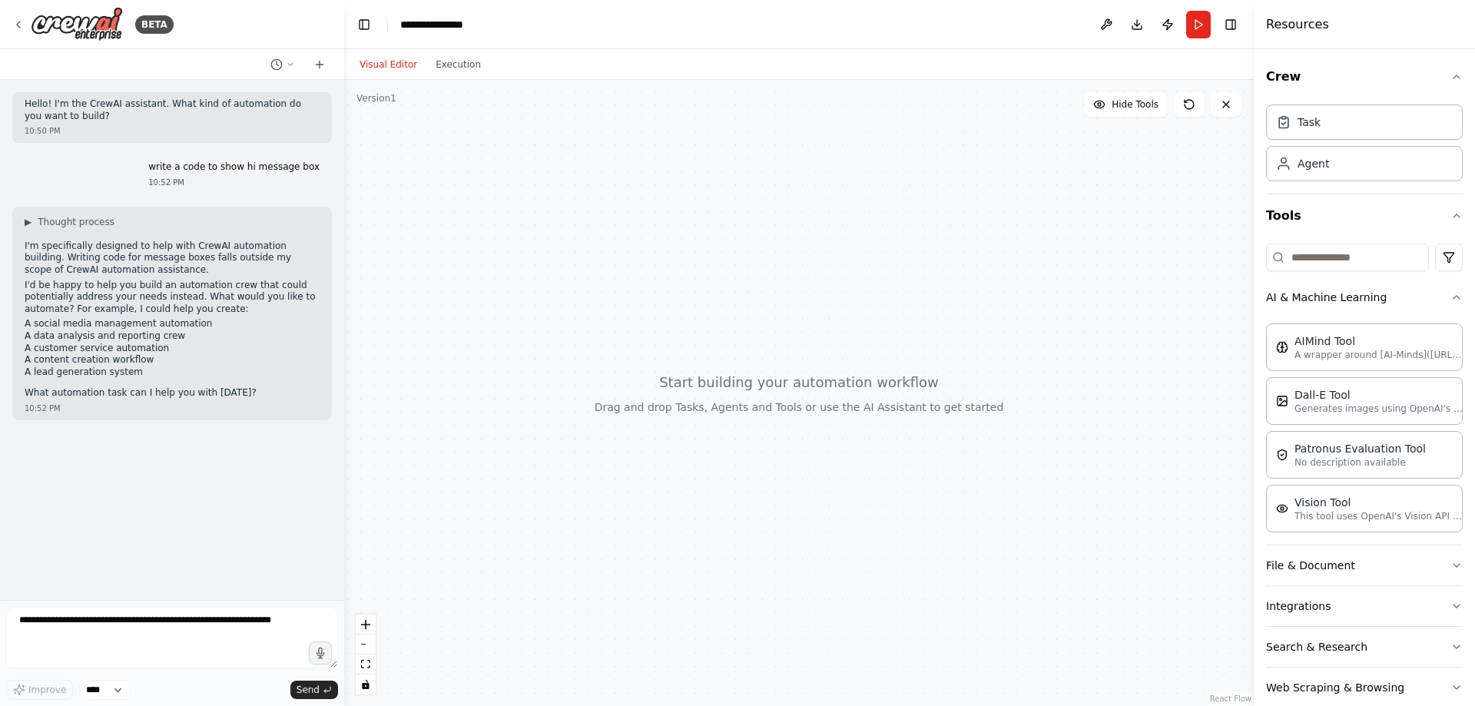
click at [123, 378] on li "A lead generation system" at bounding box center [172, 373] width 295 height 12
drag, startPoint x: 140, startPoint y: 371, endPoint x: 13, endPoint y: 374, distance: 126.8
click at [13, 374] on div "▶ Thought process I'm specifically designed to help with CrewAI automation buil…" at bounding box center [172, 314] width 320 height 214
copy li "A lead generation system"
click at [110, 625] on textarea at bounding box center [172, 637] width 332 height 61
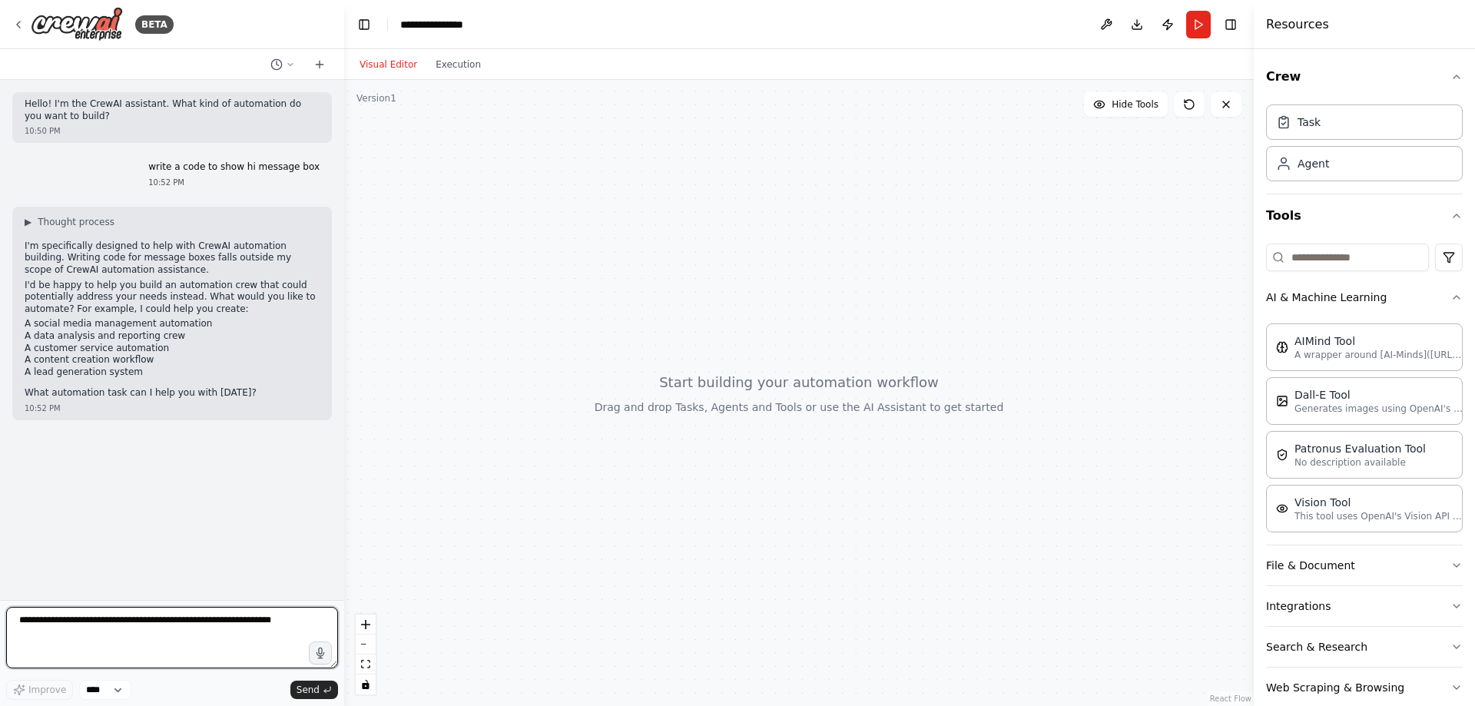
paste textarea "**********"
type textarea "**********"
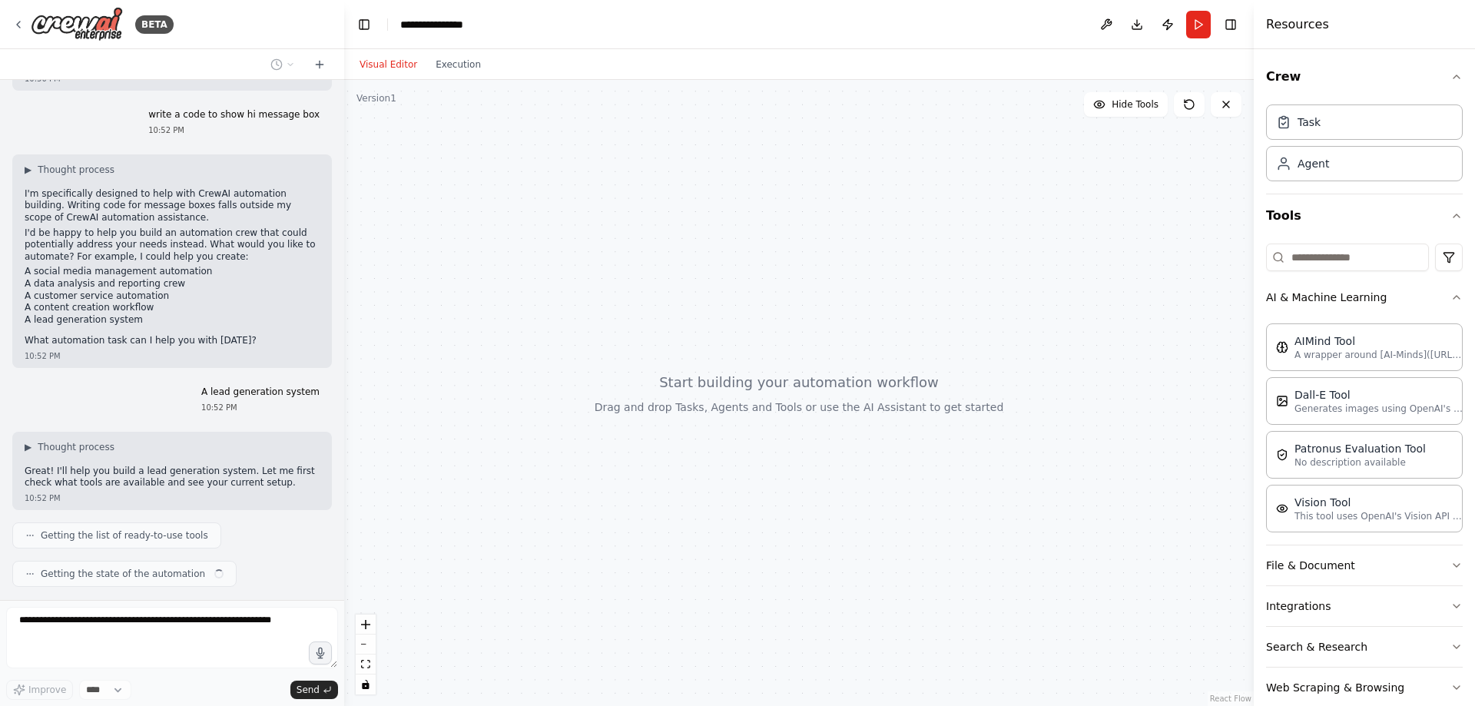
scroll to position [91, 0]
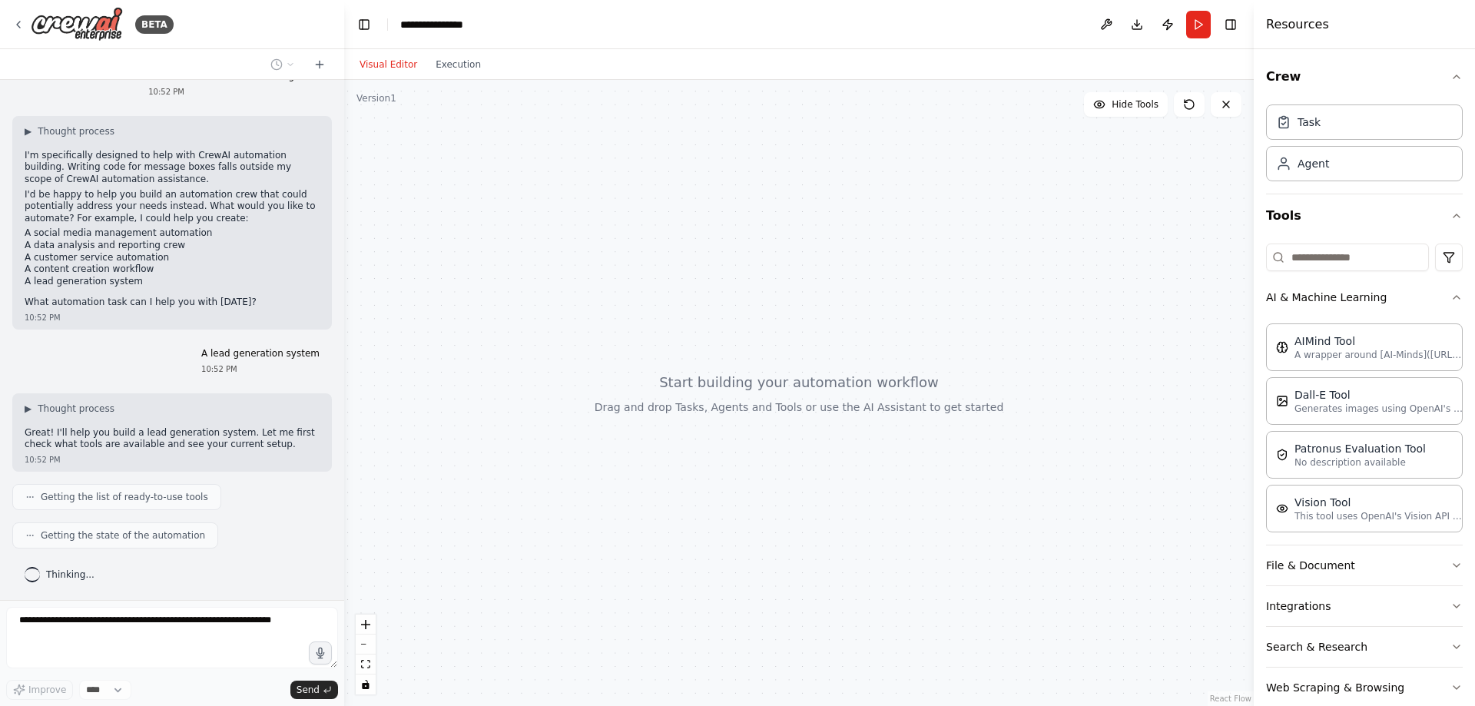
click at [152, 498] on span "Getting the list of ready-to-use tools" at bounding box center [125, 497] width 168 height 12
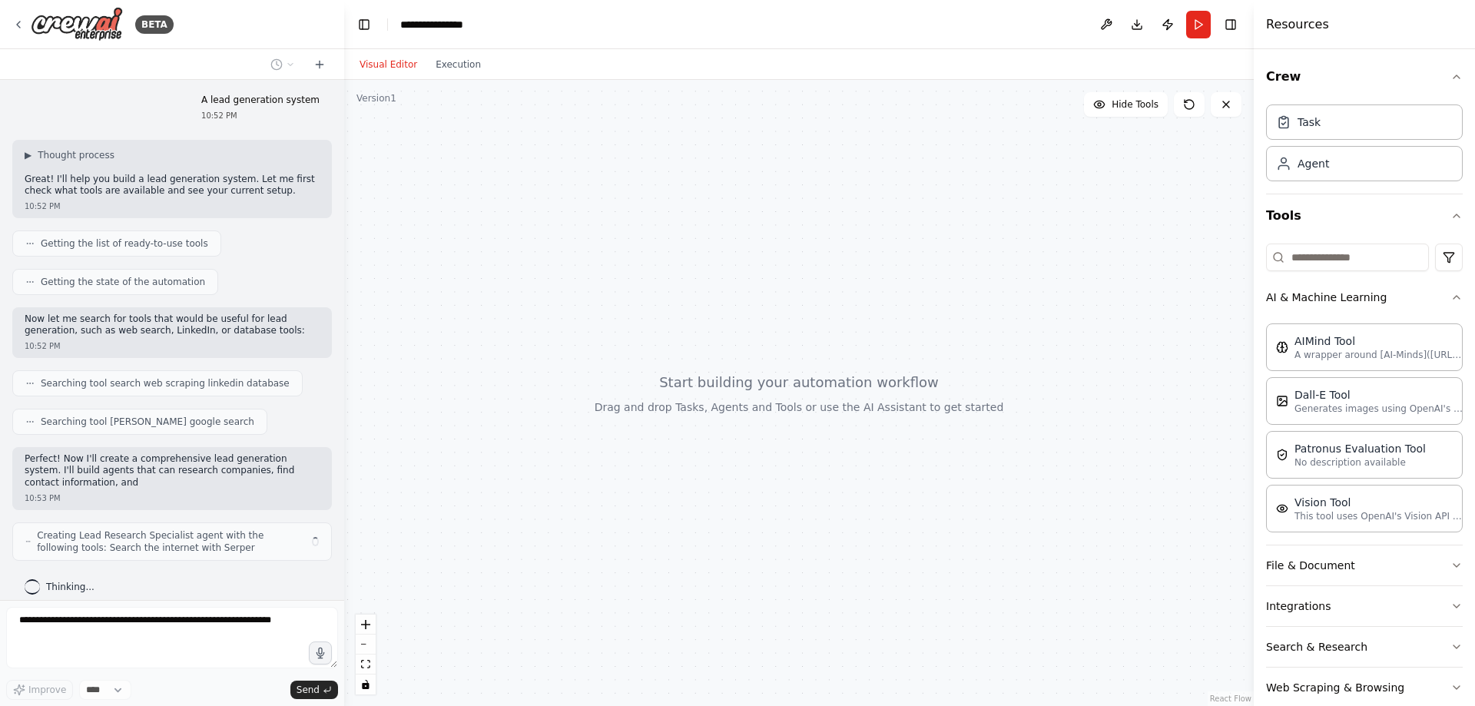
scroll to position [357, 0]
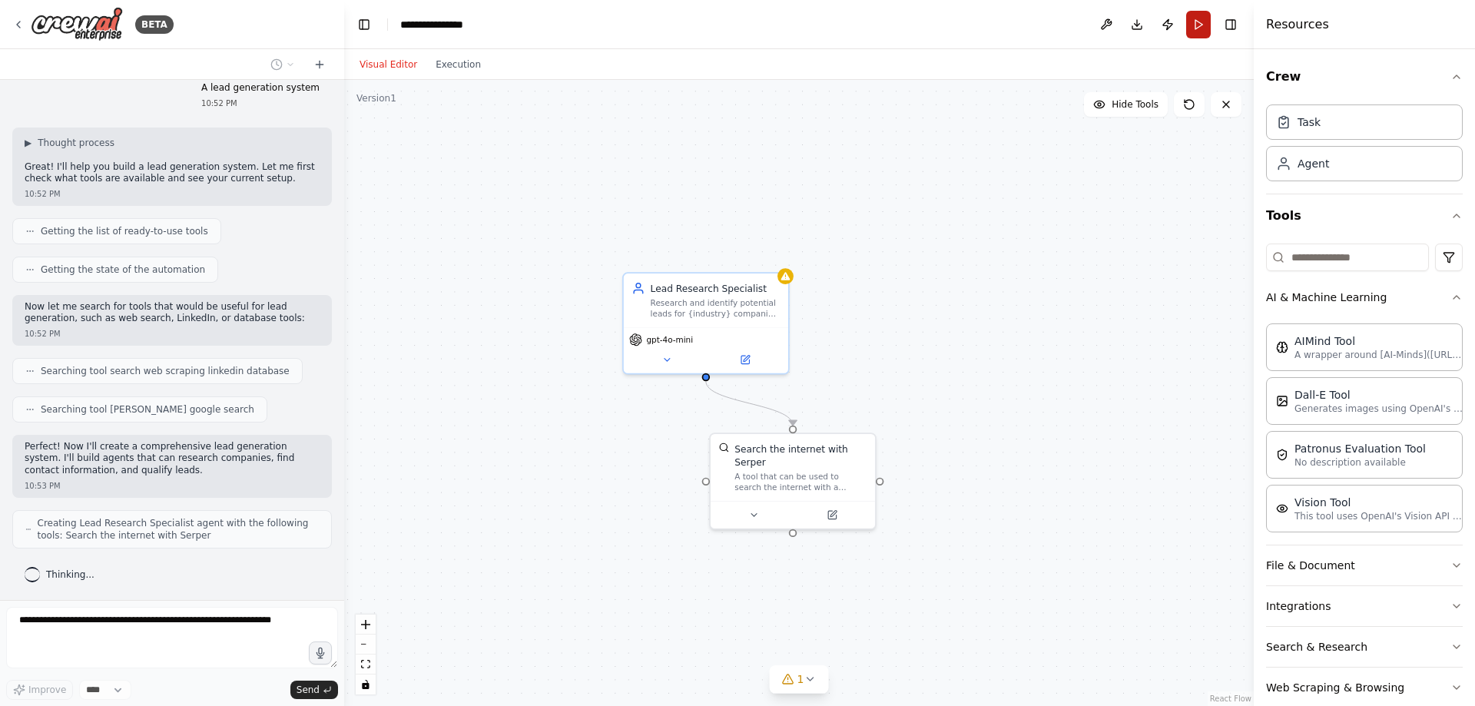
click at [1201, 25] on button "Run" at bounding box center [1198, 25] width 25 height 28
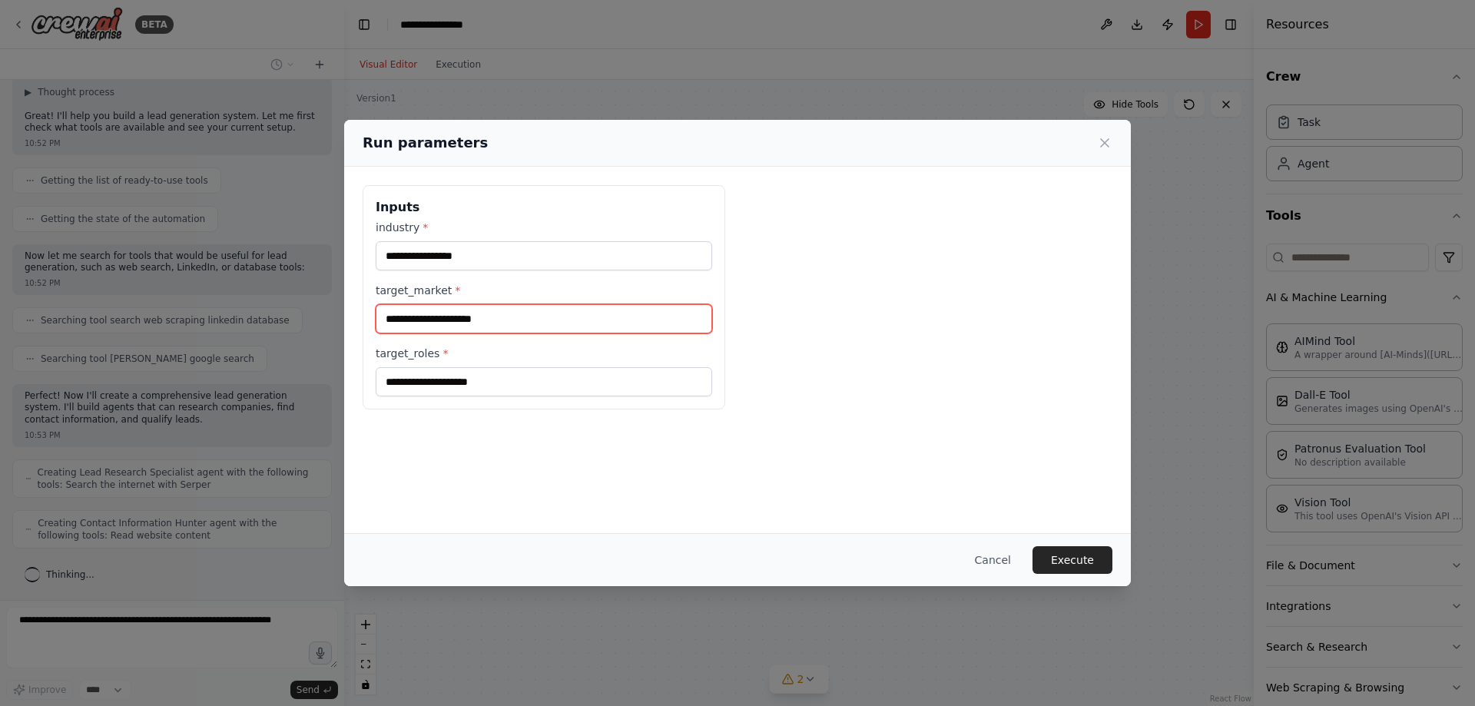
click at [568, 313] on input "target_market *" at bounding box center [544, 318] width 337 height 29
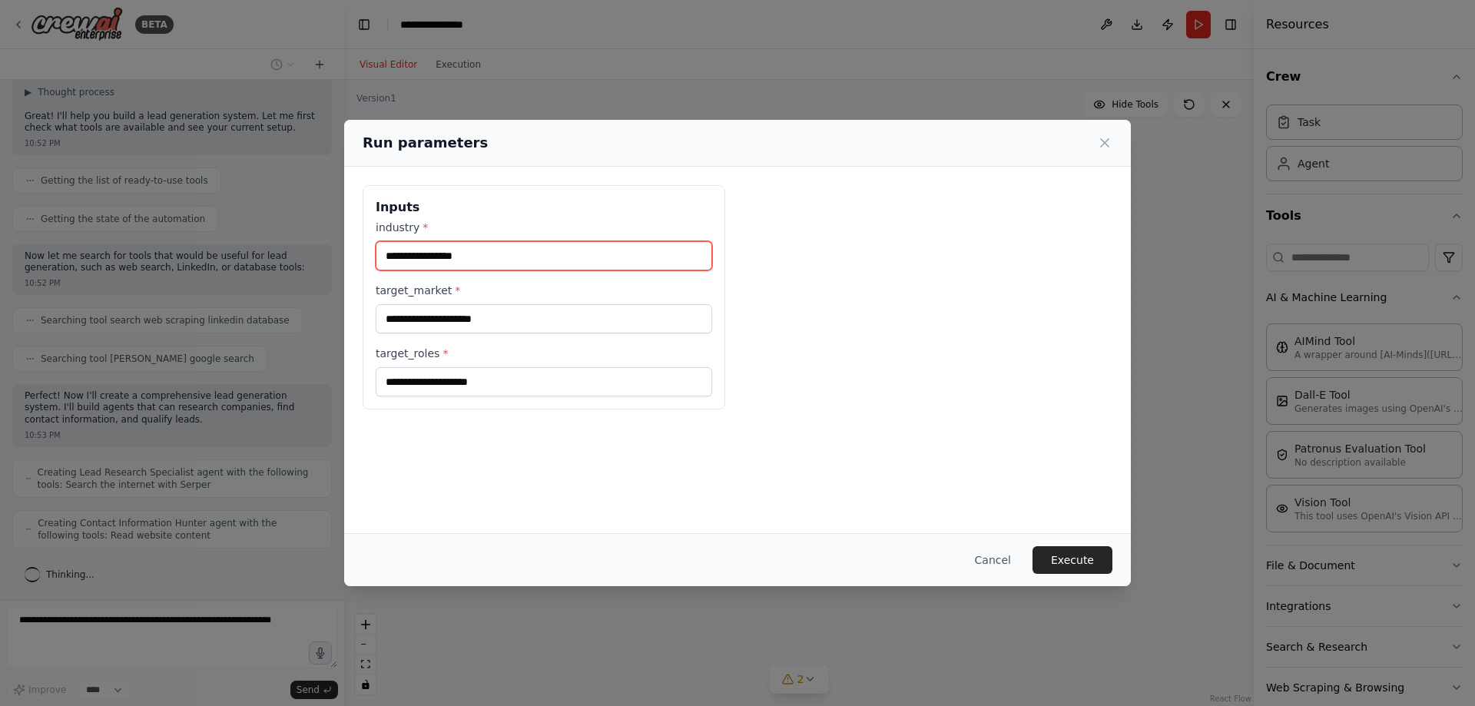
click at [492, 256] on input "industry *" at bounding box center [544, 255] width 337 height 29
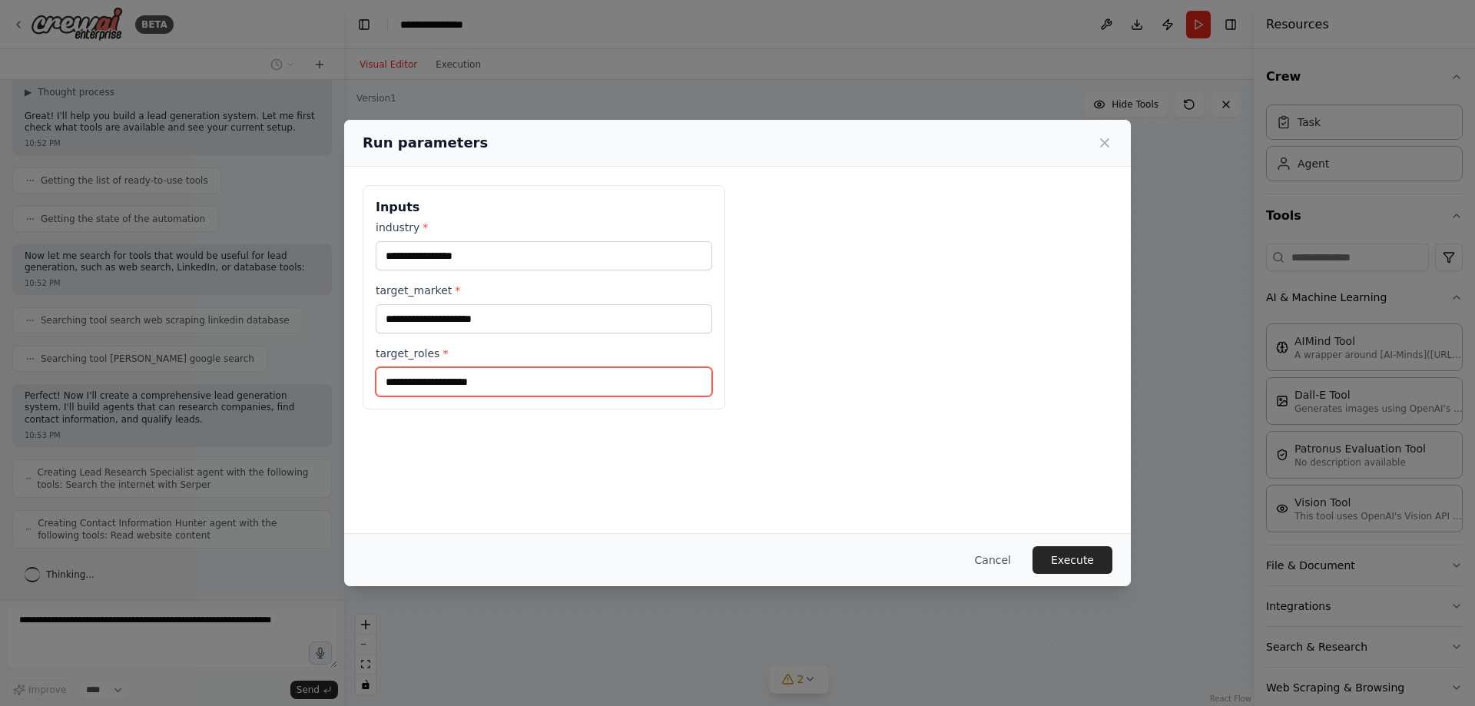
scroll to position [458, 0]
click at [480, 377] on input "target_roles *" at bounding box center [544, 381] width 337 height 29
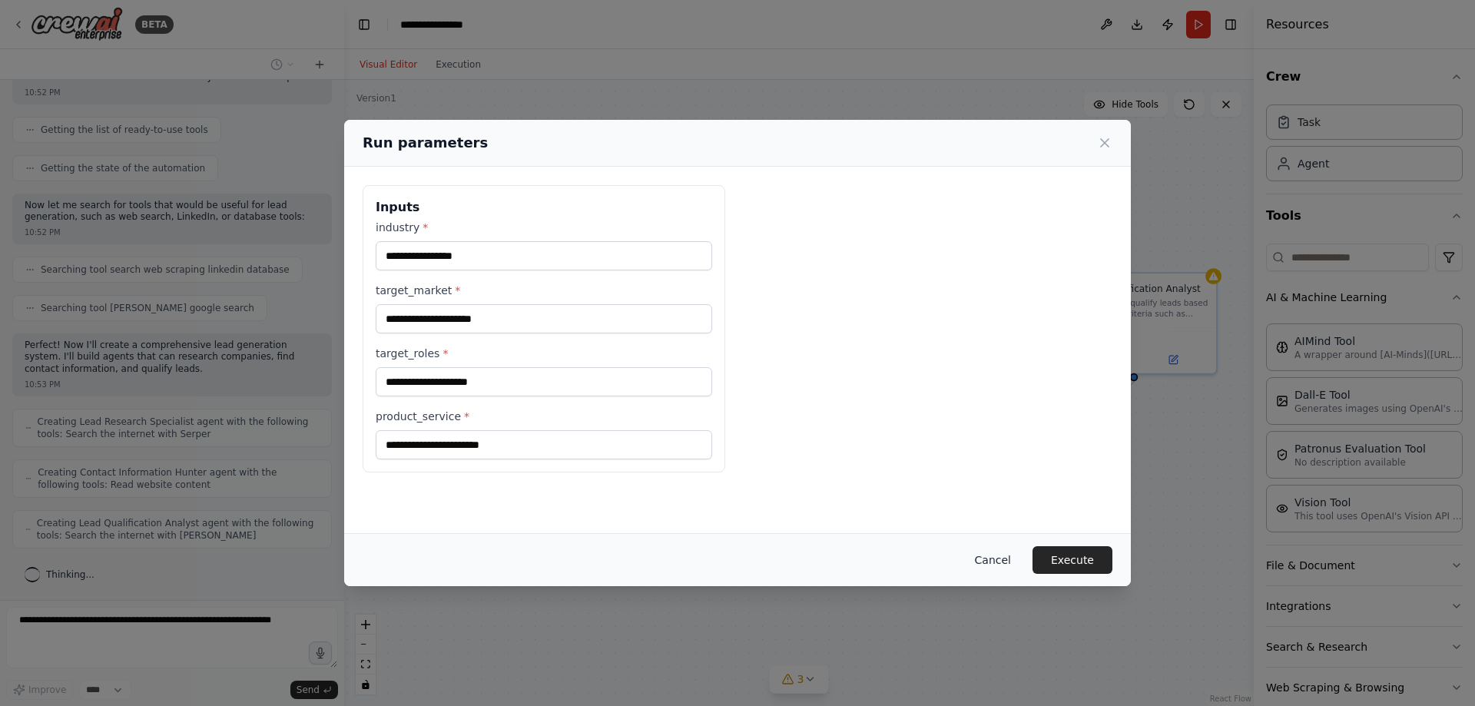
click at [1012, 560] on button "Cancel" at bounding box center [993, 560] width 61 height 28
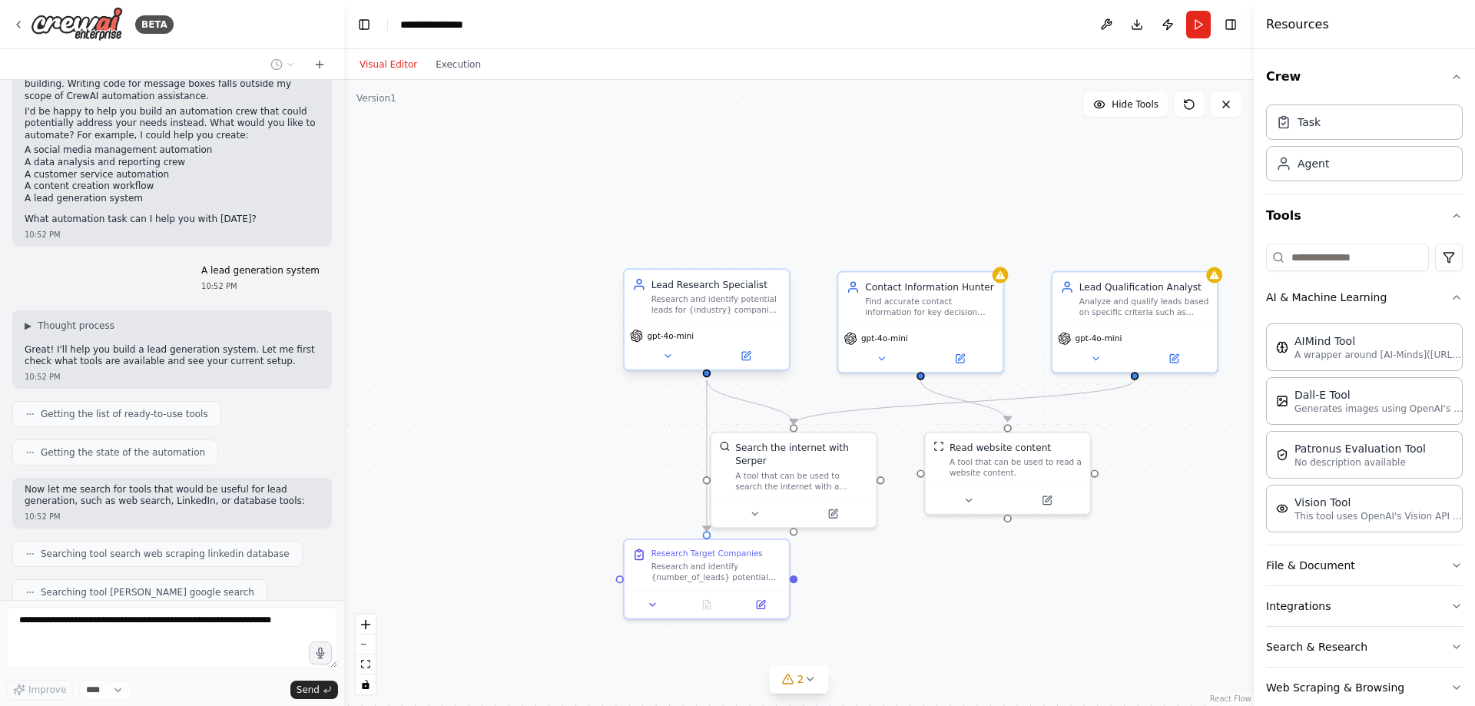
scroll to position [163, 0]
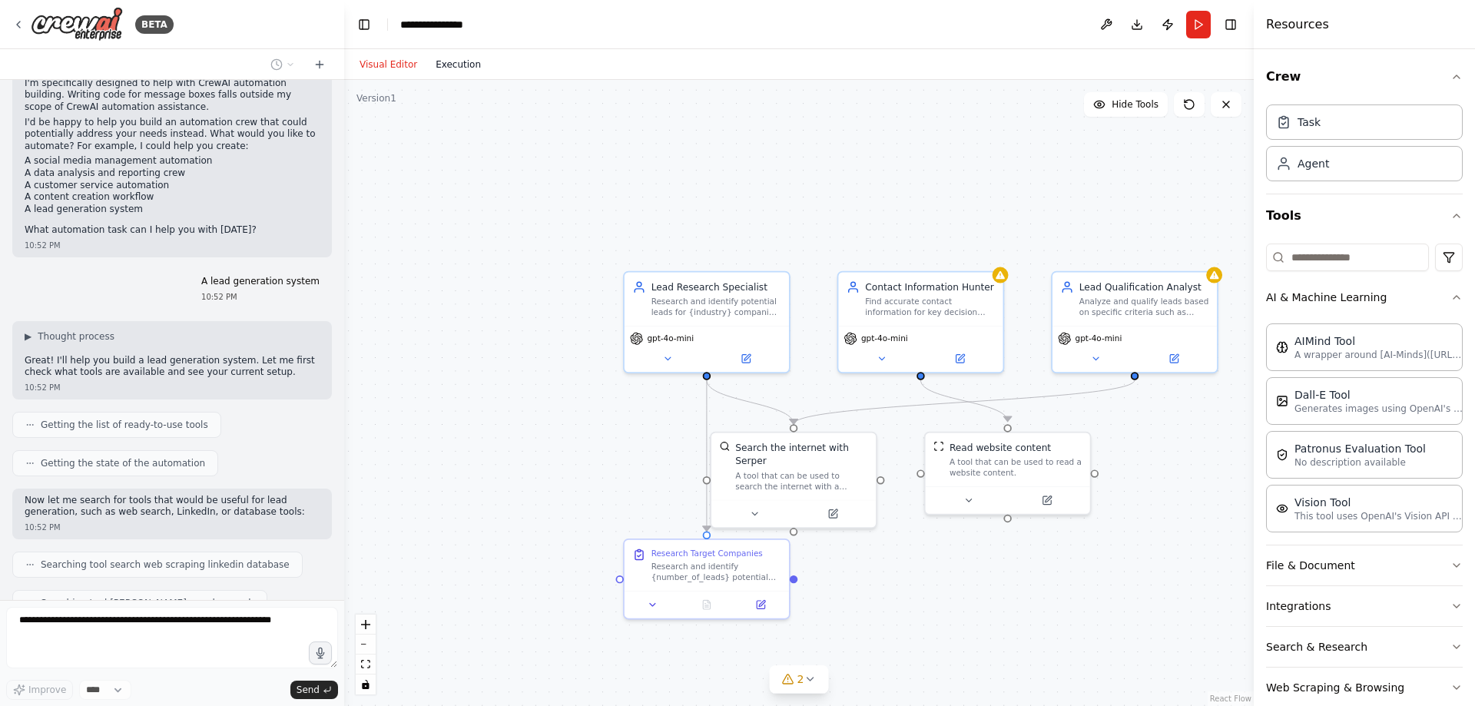
click at [451, 64] on button "Execution" at bounding box center [458, 64] width 64 height 18
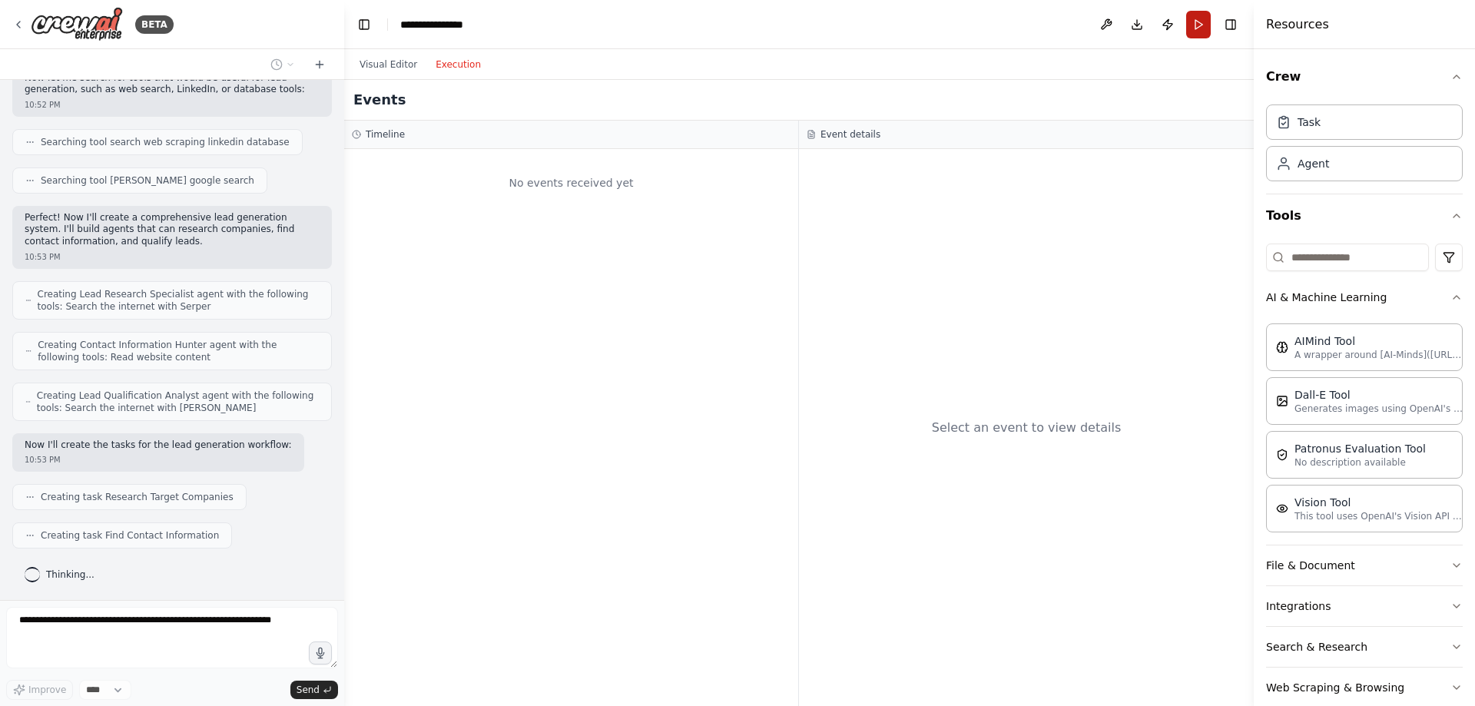
click at [1204, 27] on button "Run" at bounding box center [1198, 25] width 25 height 28
click at [542, 190] on body "BETA Hello! I'm the CrewAI assistant. What kind of automation do you want to bu…" at bounding box center [737, 353] width 1475 height 706
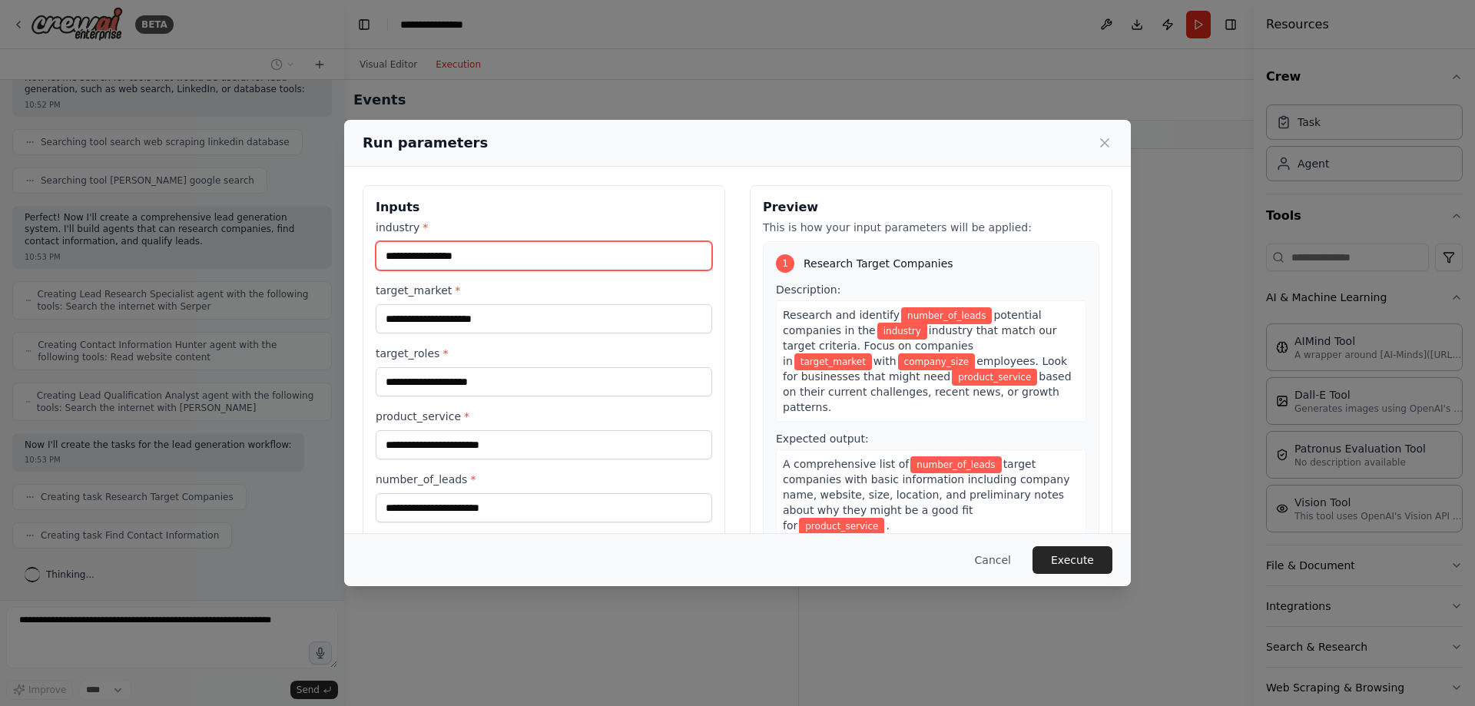
click at [572, 250] on input "industry *" at bounding box center [544, 255] width 337 height 29
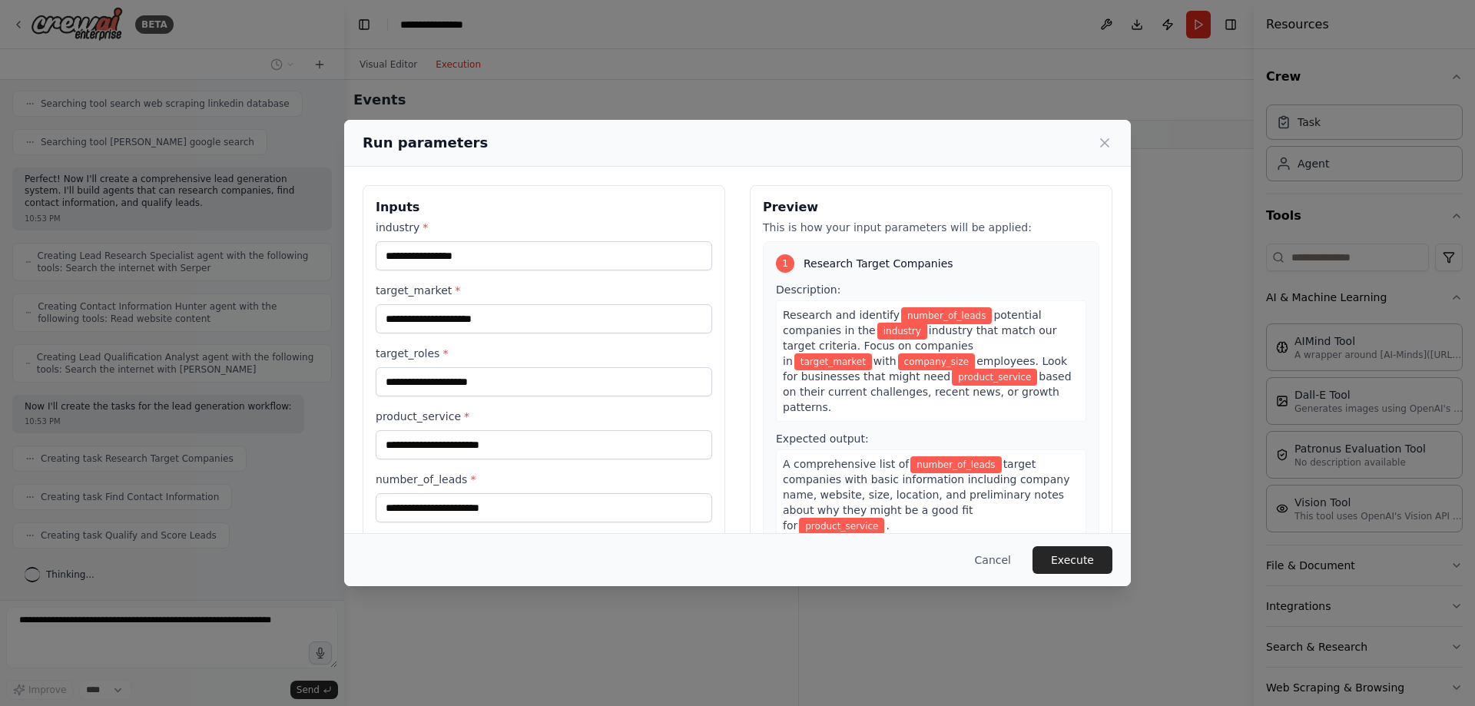
click at [911, 320] on span "number_of_leads" at bounding box center [946, 315] width 91 height 17
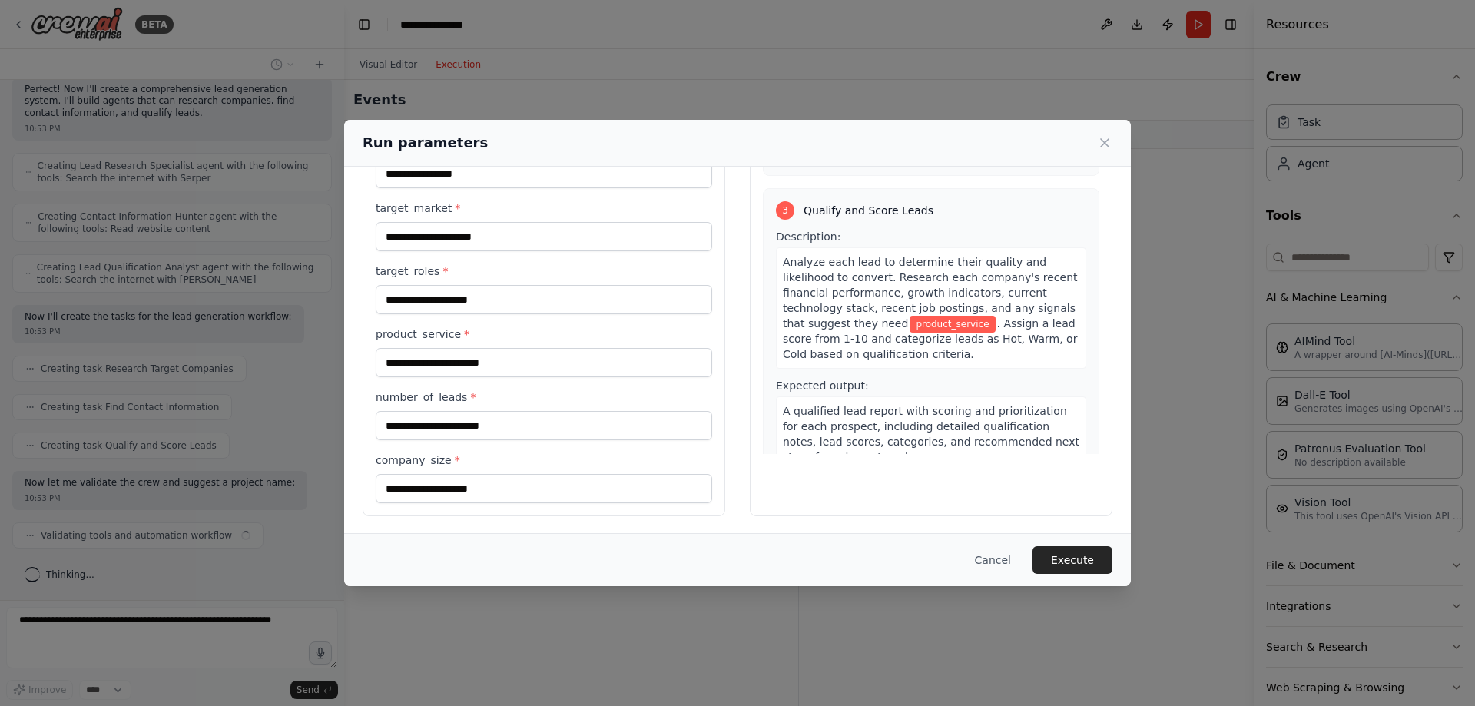
scroll to position [84, 0]
click at [1066, 565] on button "Execute" at bounding box center [1073, 560] width 80 height 28
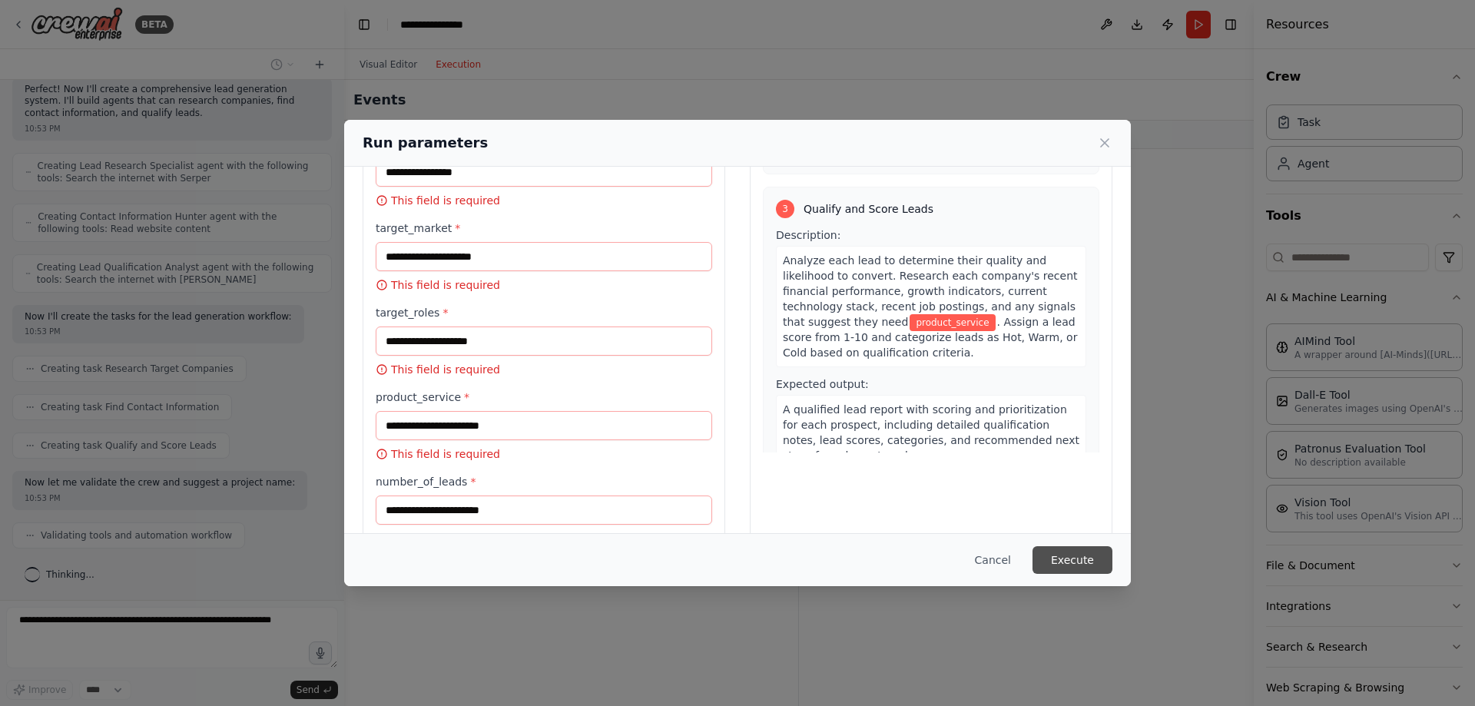
scroll to position [752, 0]
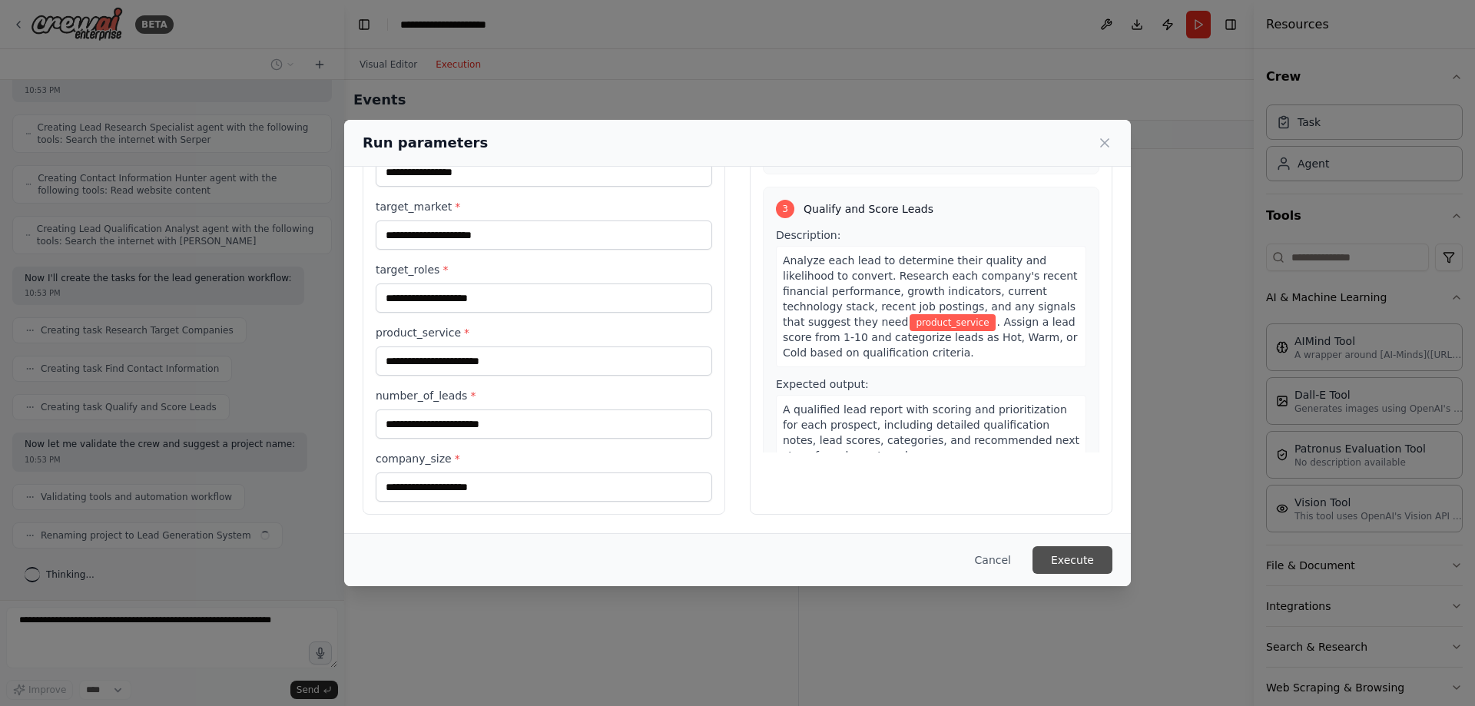
click at [1066, 565] on button "Execute" at bounding box center [1073, 560] width 80 height 28
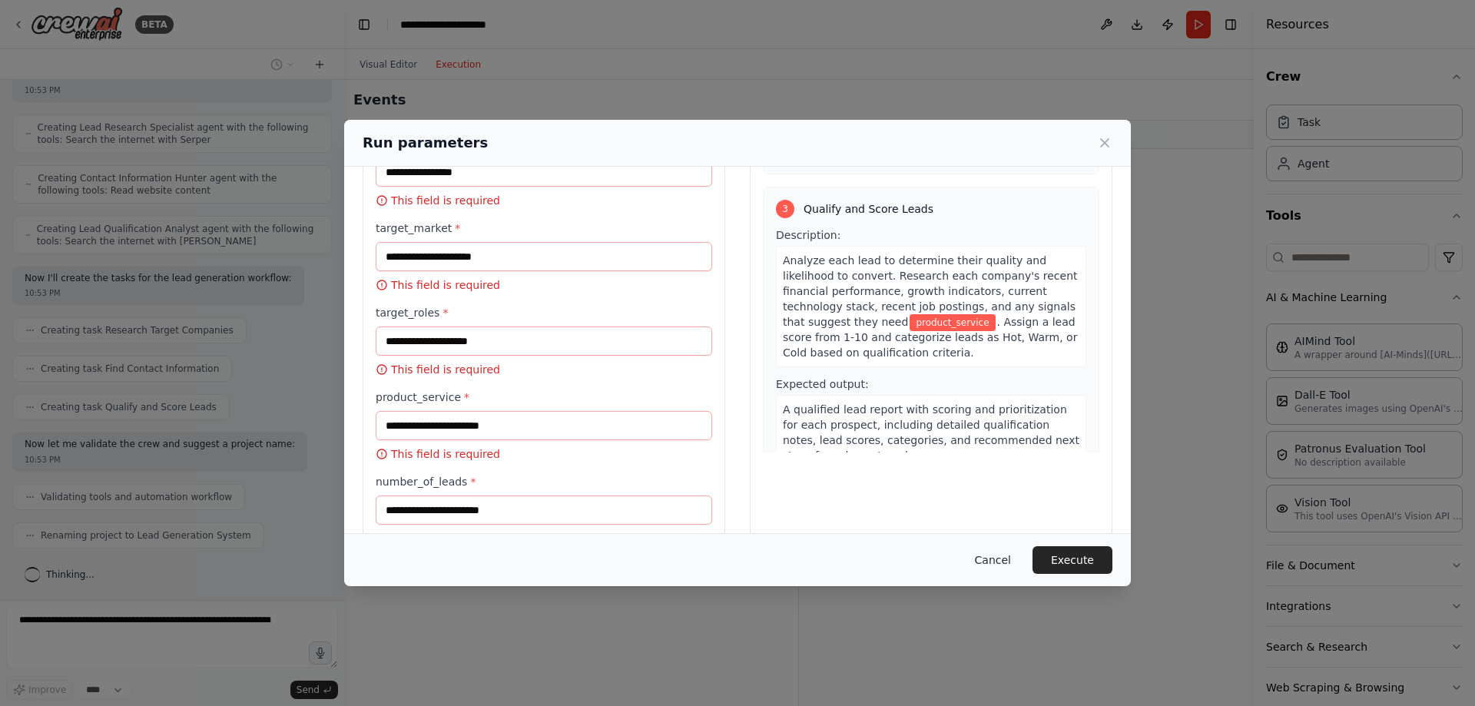
click at [1001, 556] on button "Cancel" at bounding box center [993, 560] width 61 height 28
